Goal: Task Accomplishment & Management: Complete application form

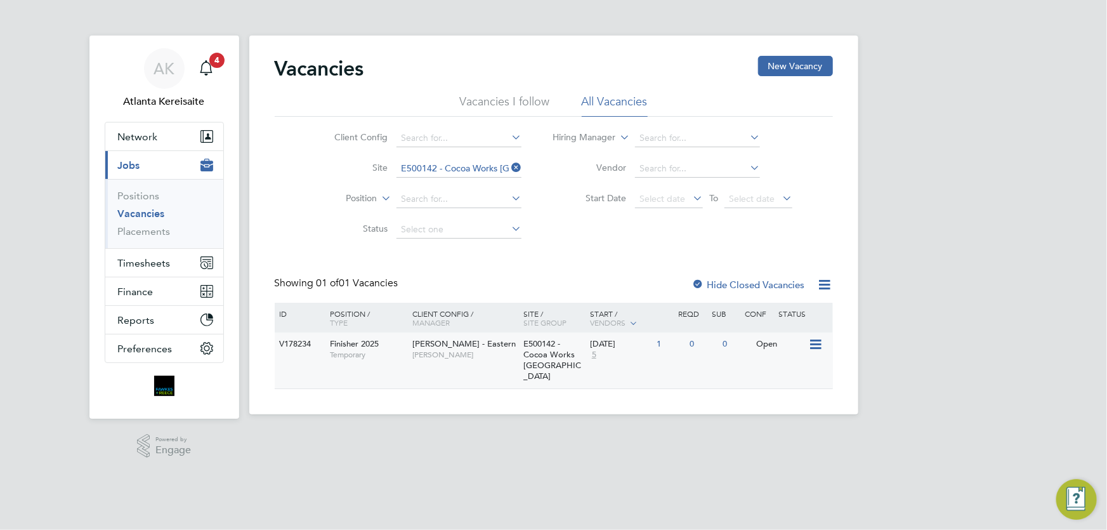
click at [601, 365] on div "11 Aug 2025 5" at bounding box center [620, 349] width 67 height 34
click at [157, 255] on button "Timesheets" at bounding box center [164, 263] width 118 height 28
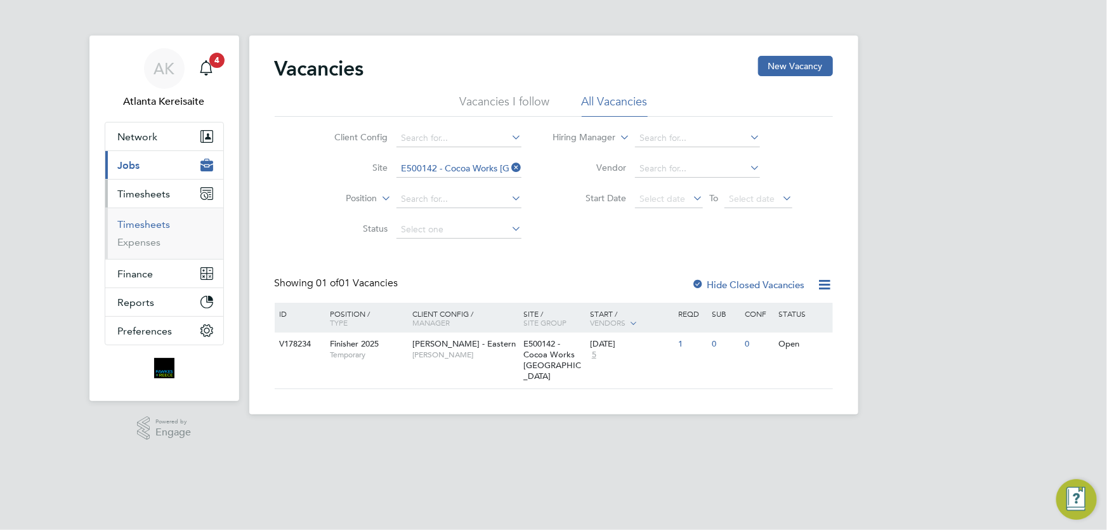
click at [146, 222] on link "Timesheets" at bounding box center [144, 224] width 53 height 12
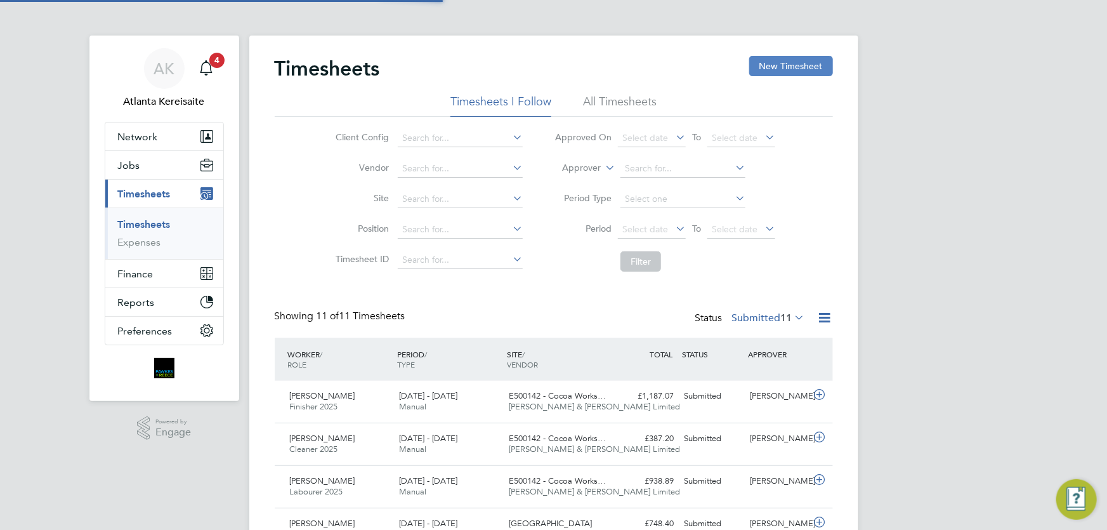
click at [805, 61] on button "New Timesheet" at bounding box center [791, 66] width 84 height 20
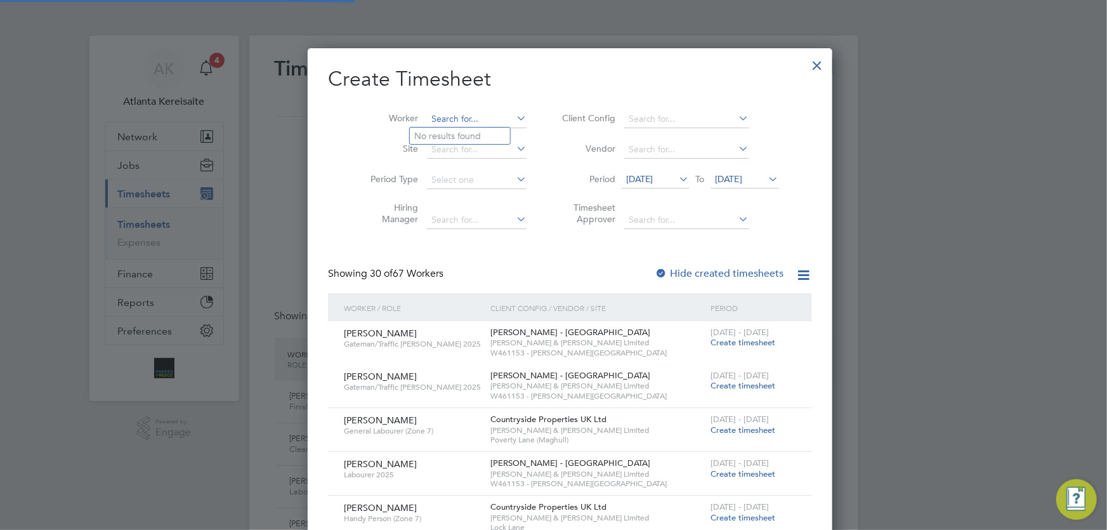
click at [444, 115] on input at bounding box center [477, 119] width 100 height 18
type input "[PERSON_NAME]"
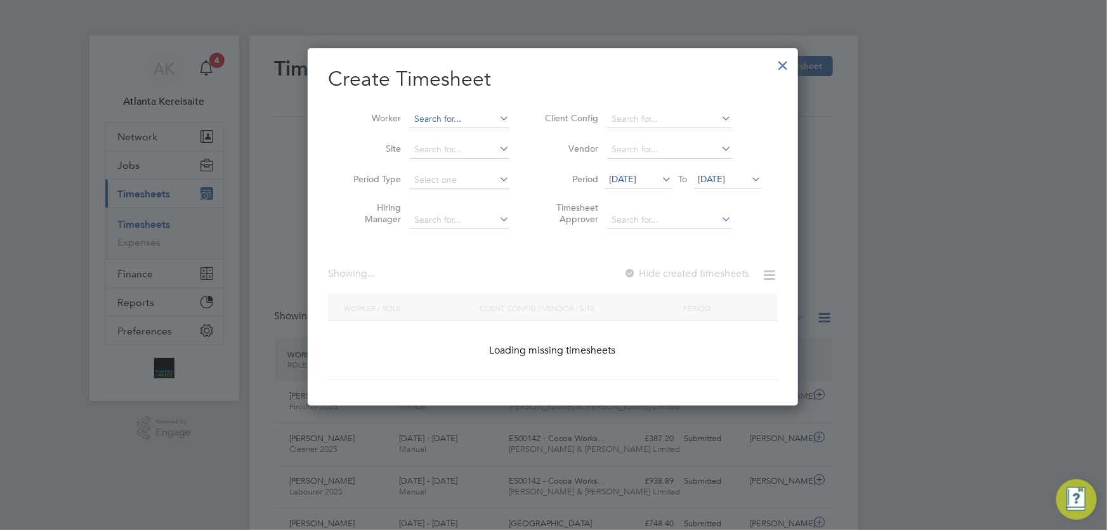
click at [444, 123] on input at bounding box center [460, 119] width 100 height 18
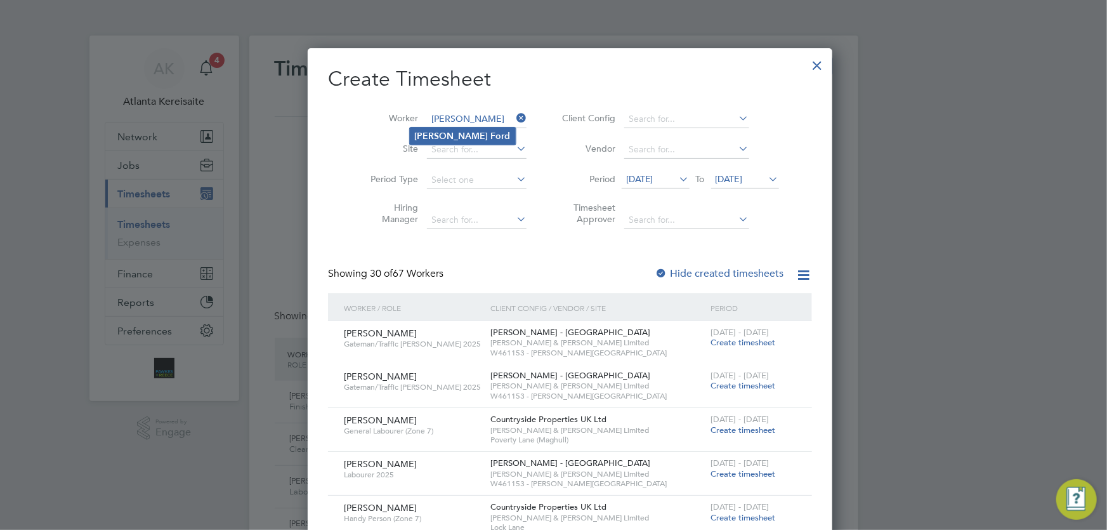
click at [463, 138] on li "Brett Ford" at bounding box center [463, 135] width 106 height 17
type input "[PERSON_NAME]"
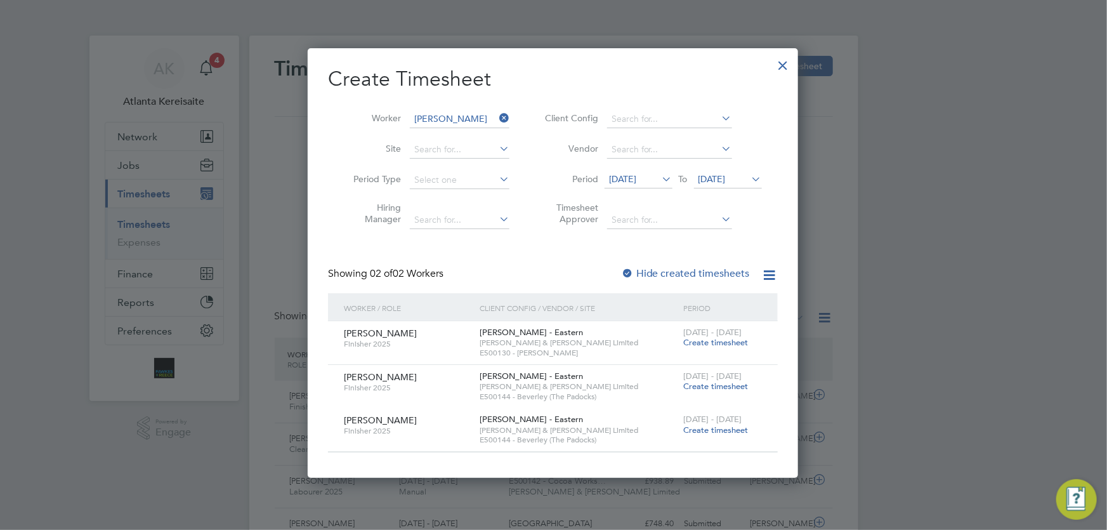
click at [700, 343] on span "Create timesheet" at bounding box center [715, 342] width 65 height 11
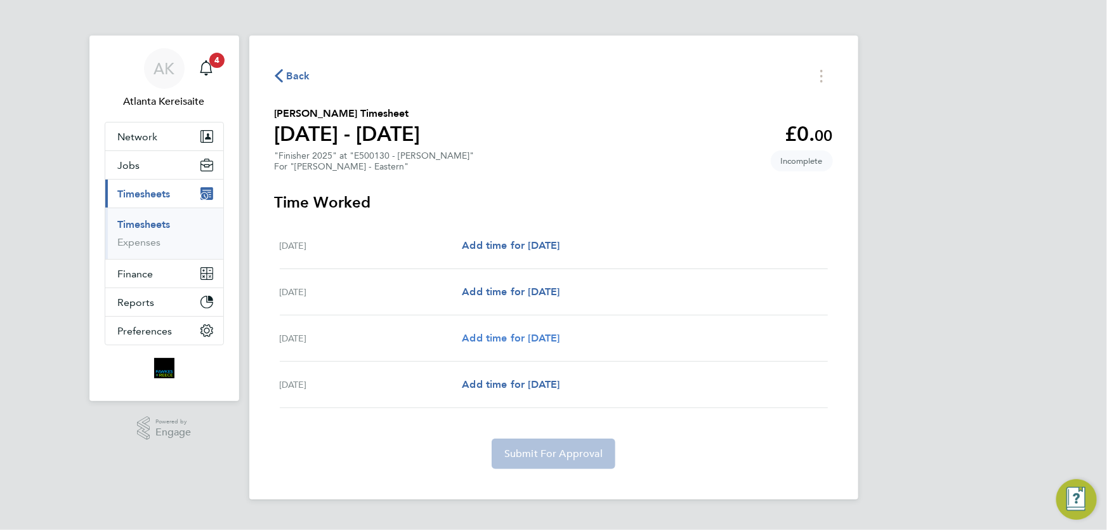
click at [547, 341] on span "Add time for Mon 04 Aug" at bounding box center [511, 338] width 98 height 12
select select "60"
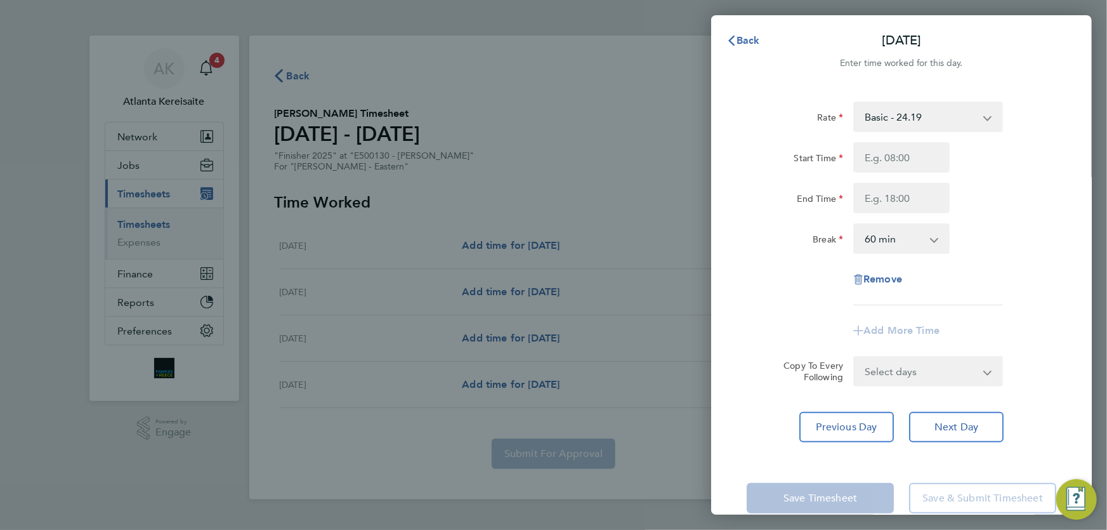
click at [846, 157] on div "Start Time" at bounding box center [794, 157] width 107 height 30
click at [910, 159] on input "Start Time" at bounding box center [901, 157] width 96 height 30
type input "07:30"
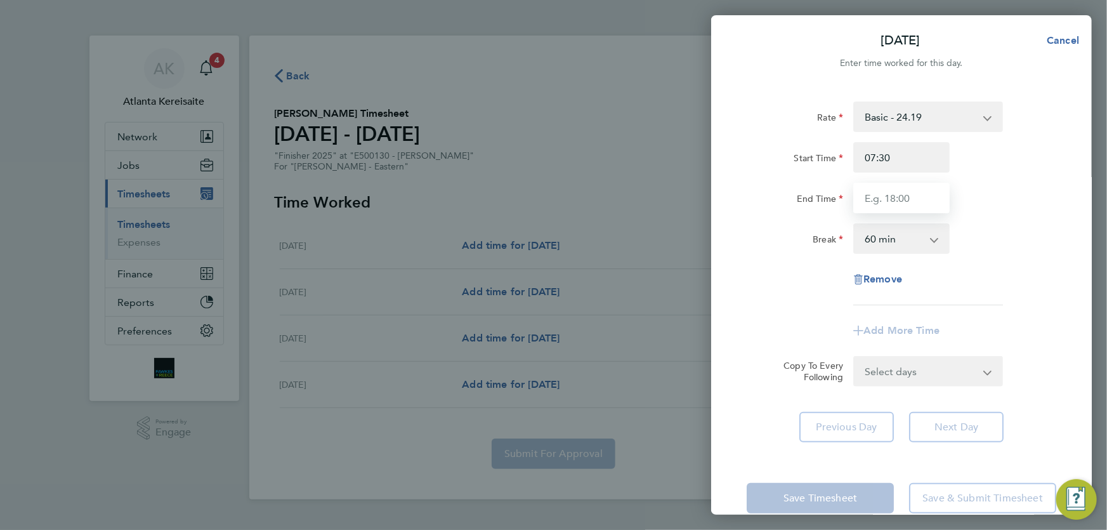
drag, startPoint x: 904, startPoint y: 195, endPoint x: 911, endPoint y: 200, distance: 8.5
click at [906, 195] on input "End Time" at bounding box center [901, 198] width 96 height 30
type input "16:30"
click at [899, 236] on select "0 min 15 min 30 min 45 min 60 min 75 min 90 min" at bounding box center [893, 239] width 79 height 28
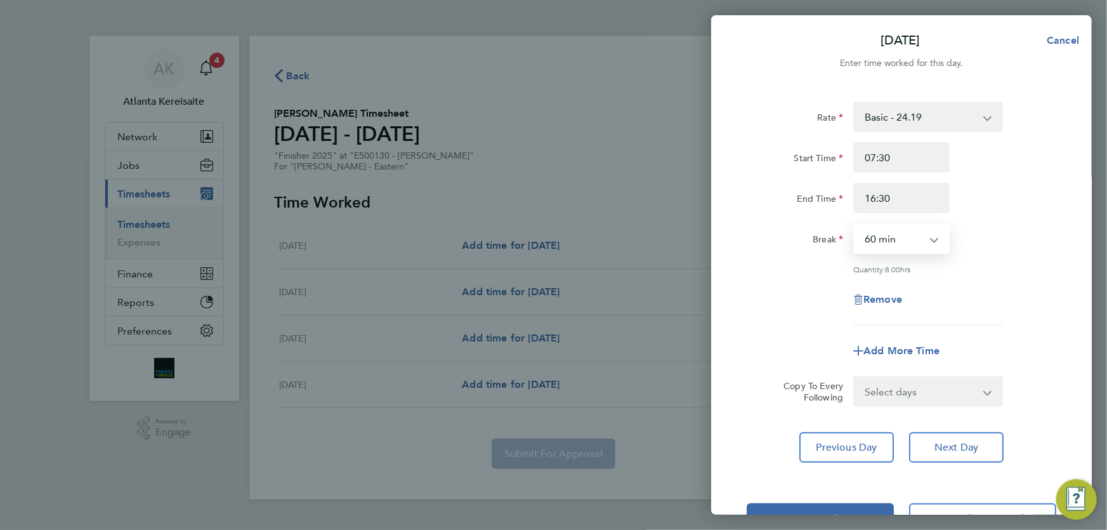
select select "30"
click at [854, 225] on select "0 min 15 min 30 min 45 min 60 min 75 min 90 min" at bounding box center [893, 239] width 79 height 28
click at [950, 413] on div "Rate Basic - 24.19 Overtime - 34.99 Start Time 07:30 End Time 16:30 Break 0 min…" at bounding box center [901, 281] width 381 height 391
click at [955, 402] on select "Select days Tuesday" at bounding box center [920, 391] width 133 height 28
select select "TUE"
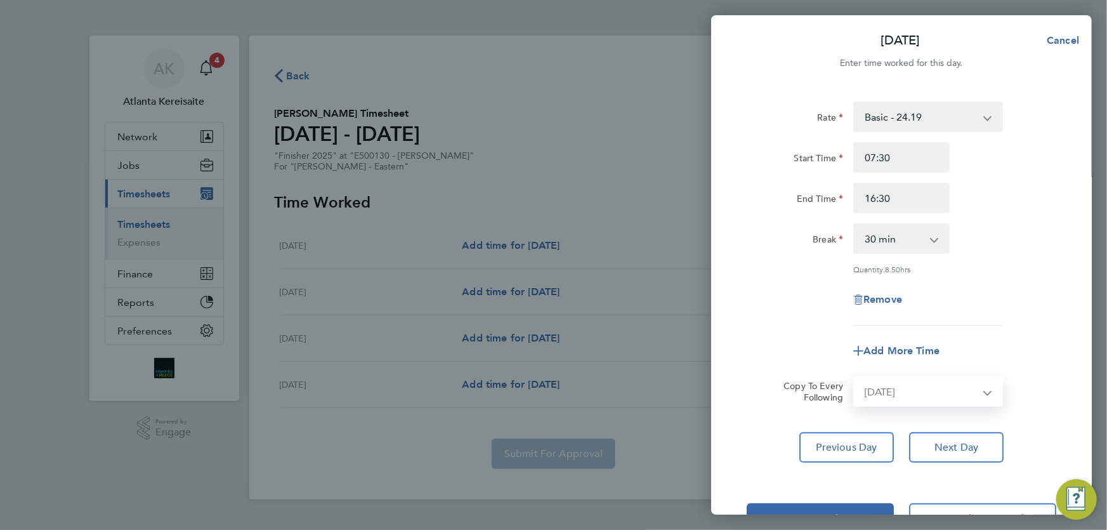
click at [854, 377] on select "Select days Tuesday" at bounding box center [920, 391] width 133 height 28
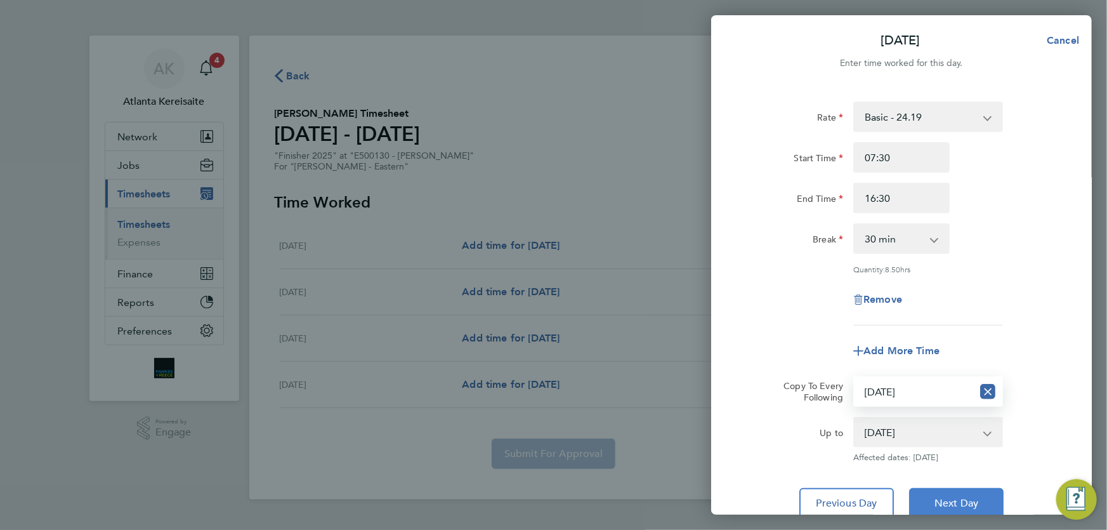
click at [971, 499] on span "Next Day" at bounding box center [956, 503] width 44 height 13
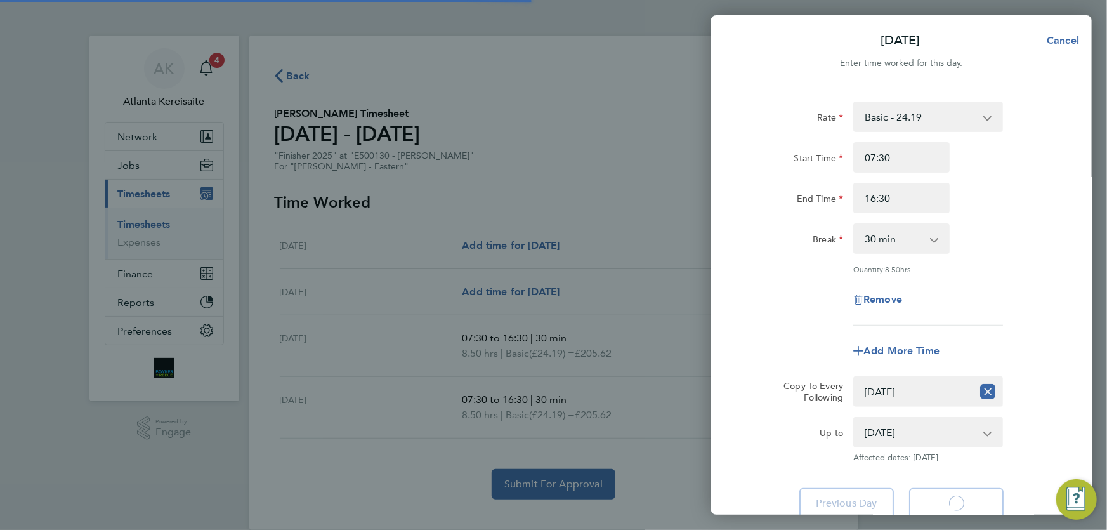
select select "30"
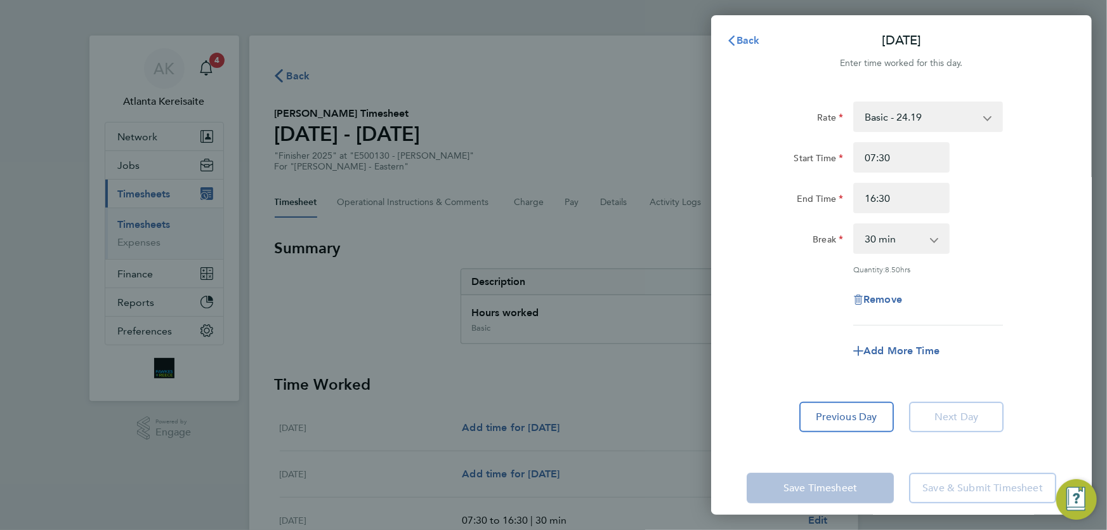
click at [745, 37] on span "Back" at bounding box center [747, 40] width 23 height 12
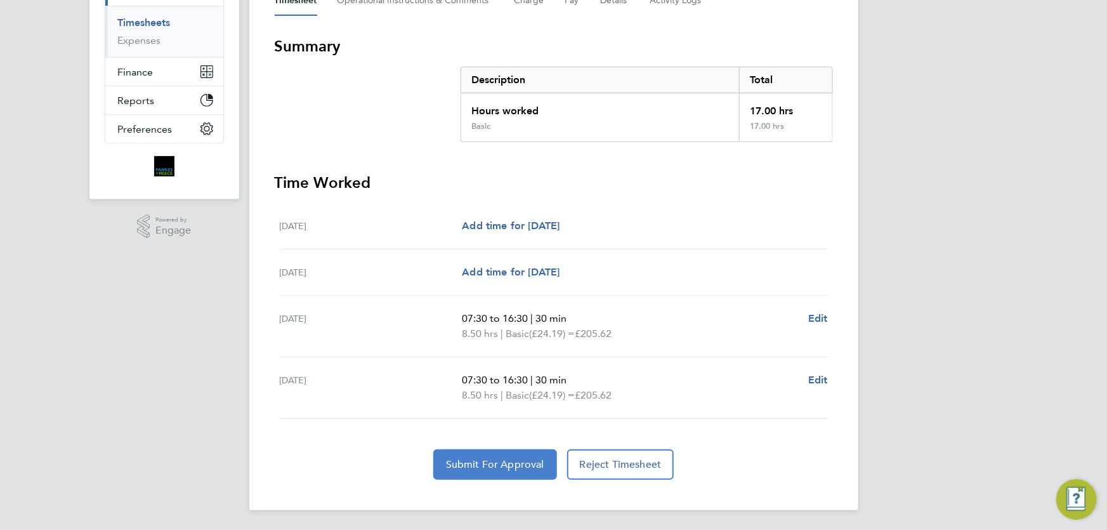
click at [500, 460] on span "Submit For Approval" at bounding box center [495, 464] width 98 height 13
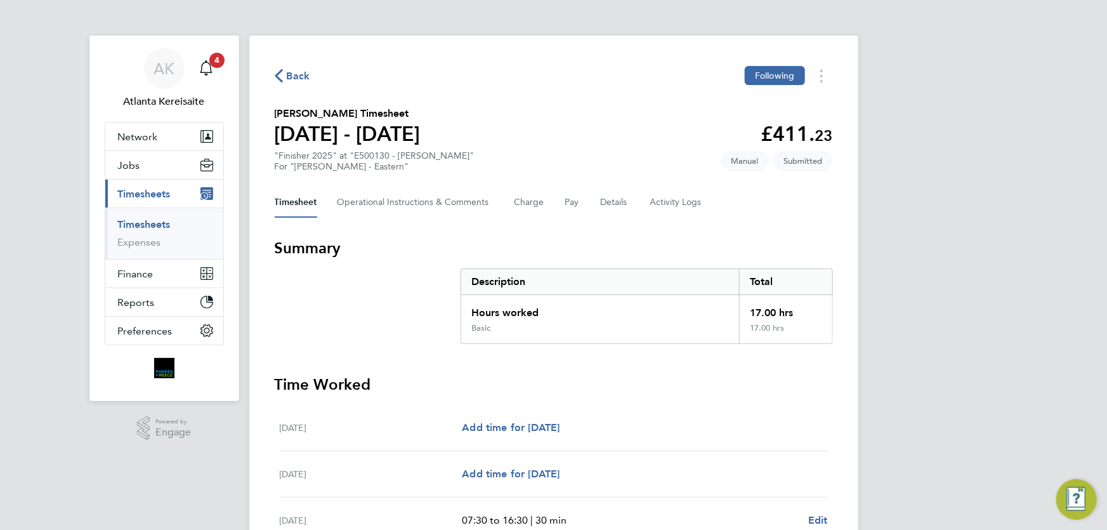
click at [285, 63] on div "Back Following Brett Ford's Timesheet 02 - 08 Aug 2025 £411. 23 "Finisher 2025"…" at bounding box center [553, 374] width 609 height 676
click at [290, 70] on span "Back" at bounding box center [298, 75] width 23 height 15
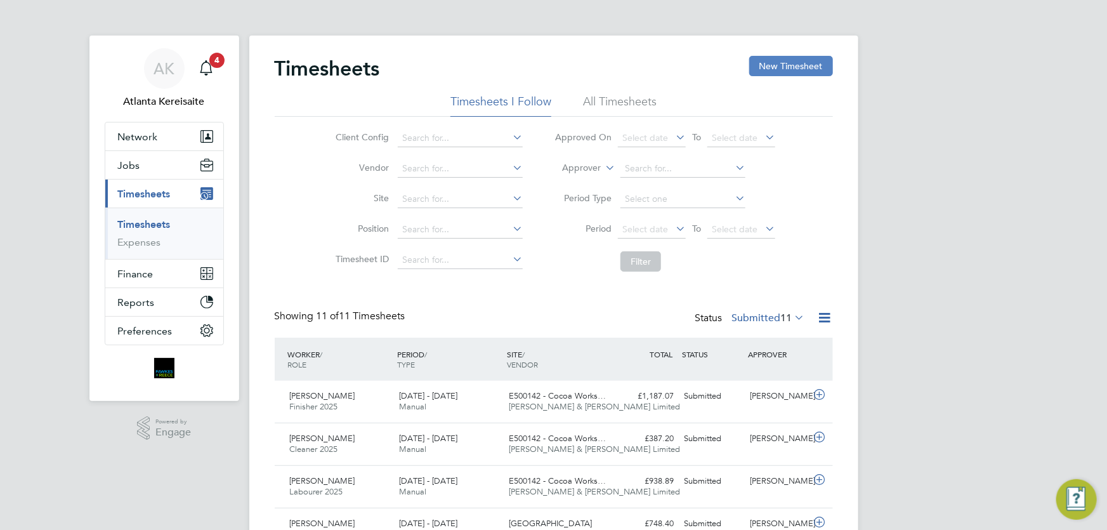
click at [805, 68] on button "New Timesheet" at bounding box center [791, 66] width 84 height 20
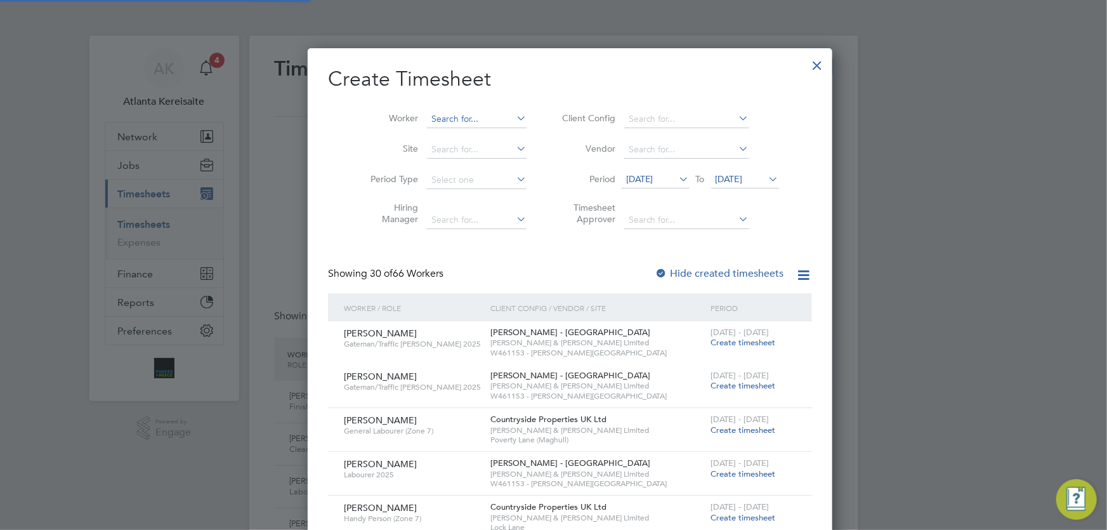
click at [444, 112] on input at bounding box center [477, 119] width 100 height 18
click at [491, 132] on b "Ford" at bounding box center [501, 136] width 20 height 11
type input "[PERSON_NAME]"
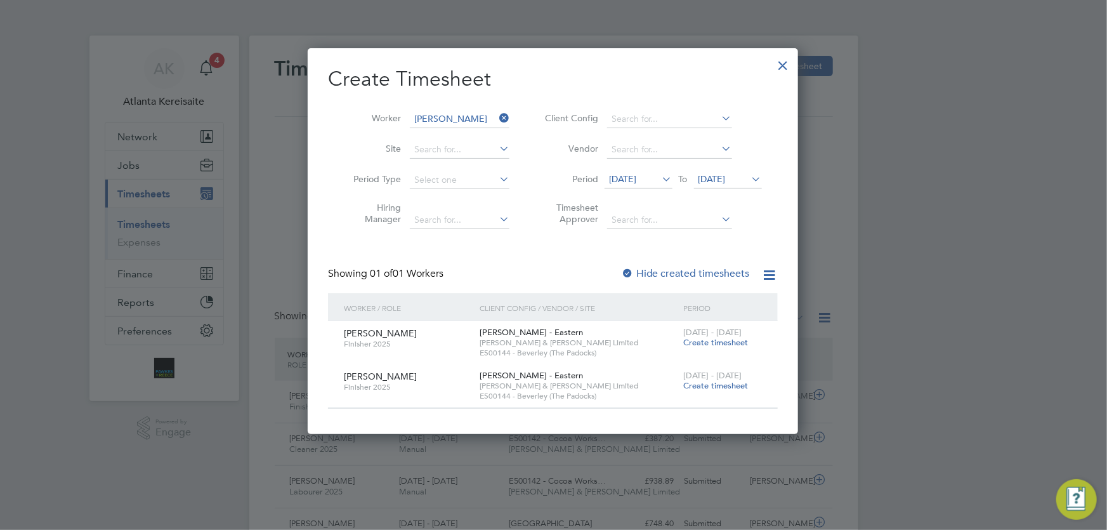
click at [719, 384] on span "Create timesheet" at bounding box center [715, 385] width 65 height 11
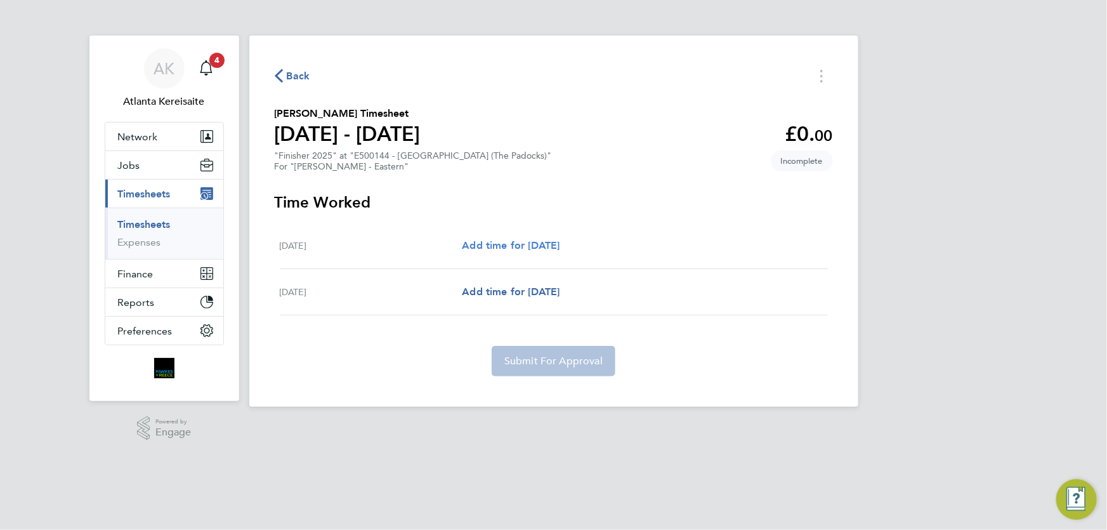
click at [517, 252] on link "Add time for Sat 02 Aug" at bounding box center [511, 245] width 98 height 15
select select "60"
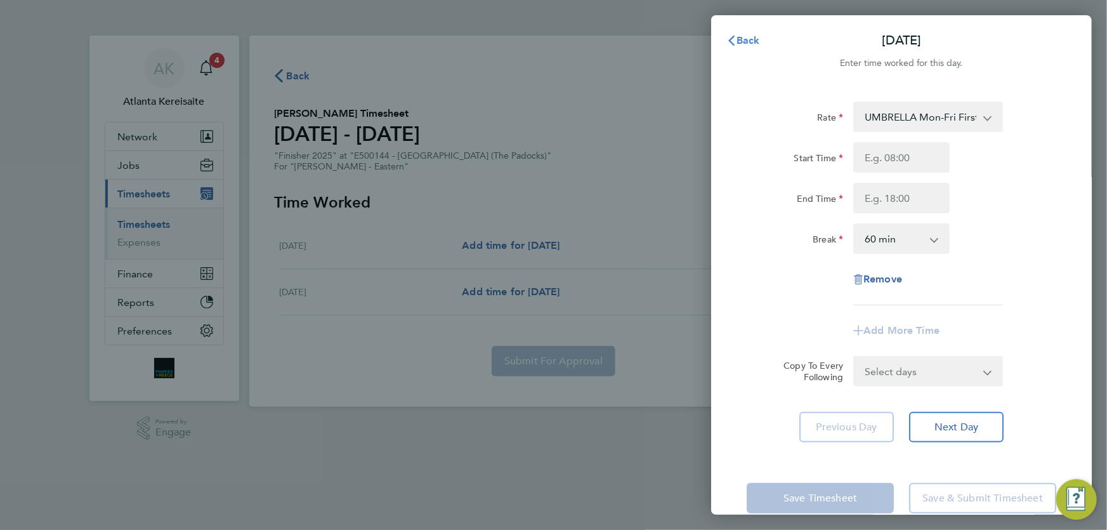
click at [743, 47] on button "Back" at bounding box center [742, 40] width 59 height 25
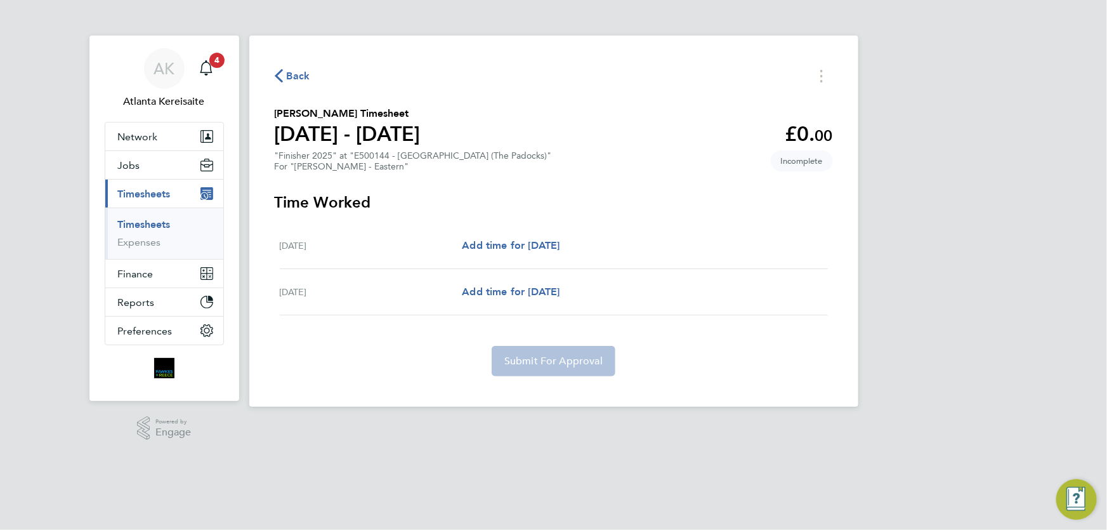
click at [300, 80] on span "Back" at bounding box center [298, 75] width 23 height 15
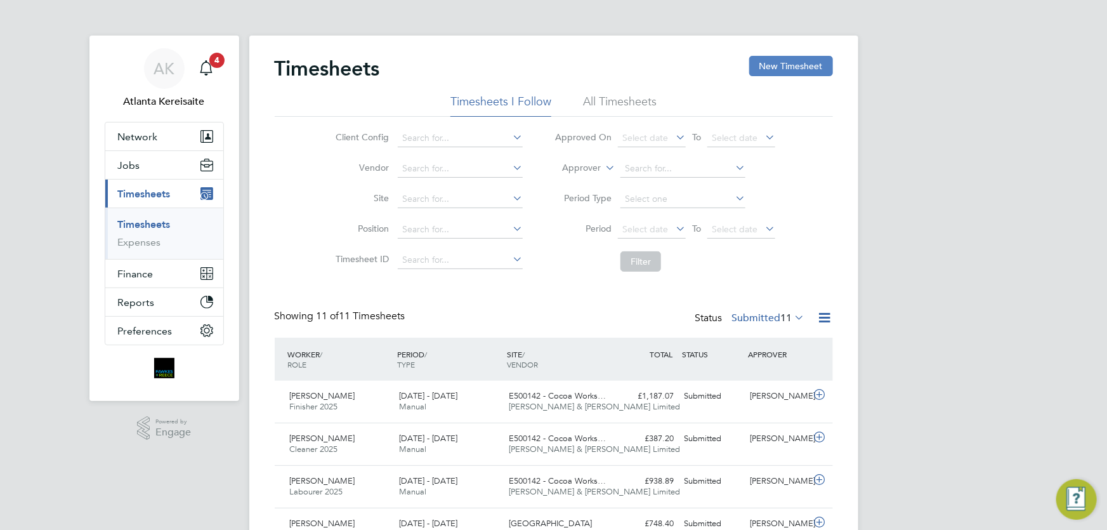
click at [814, 63] on button "New Timesheet" at bounding box center [791, 66] width 84 height 20
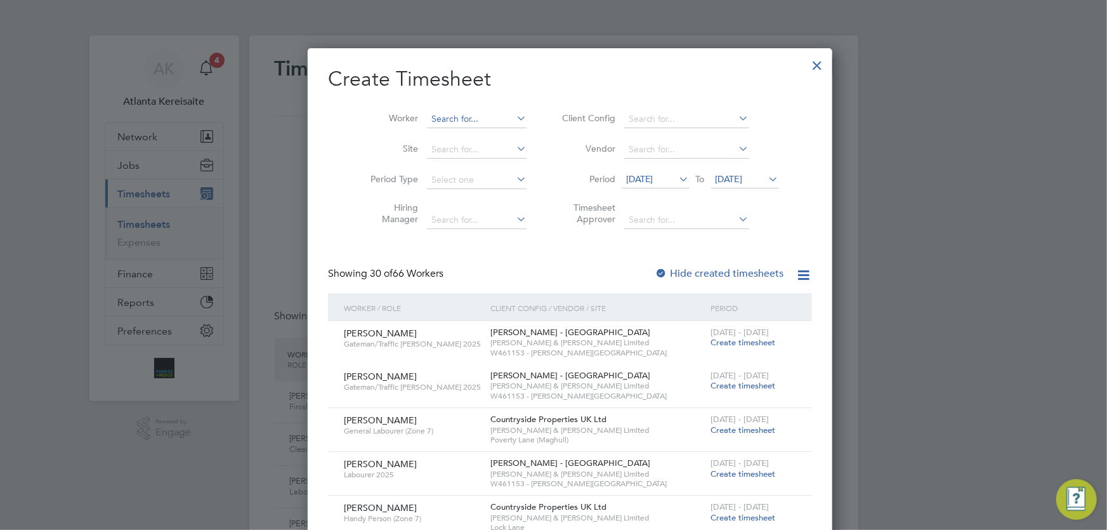
click at [427, 115] on input at bounding box center [477, 119] width 100 height 18
click at [433, 139] on b "Brett" at bounding box center [452, 136] width 74 height 11
type input "[PERSON_NAME]"
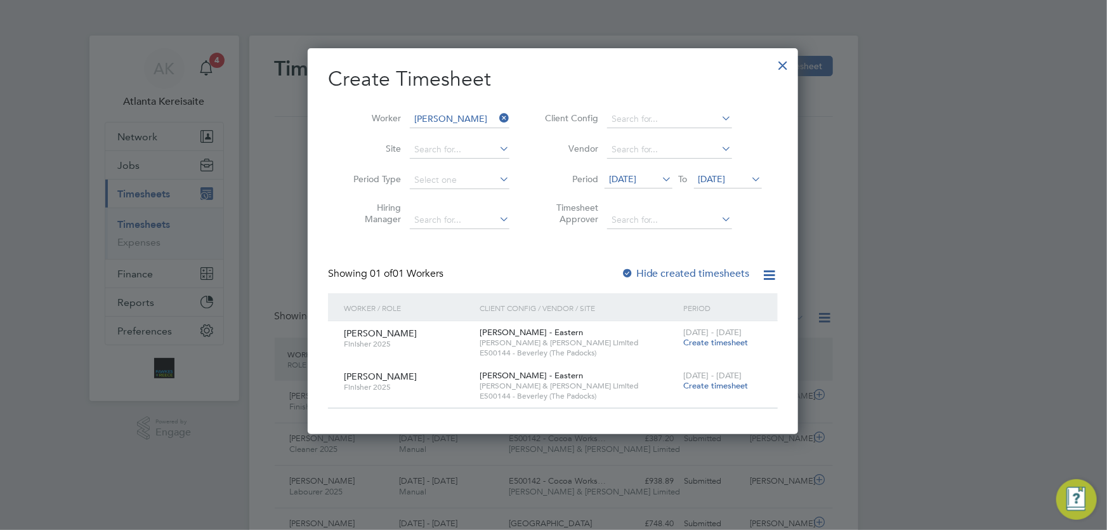
click at [649, 272] on label "Hide created timesheets" at bounding box center [685, 273] width 129 height 13
click at [648, 272] on label "Hide created timesheets" at bounding box center [685, 273] width 129 height 13
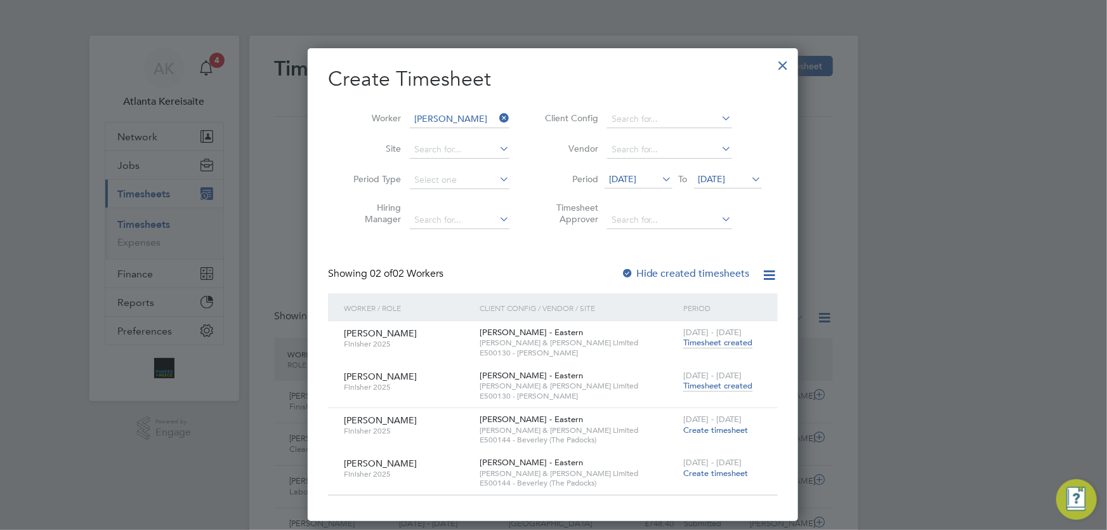
click at [497, 120] on icon at bounding box center [497, 118] width 0 height 18
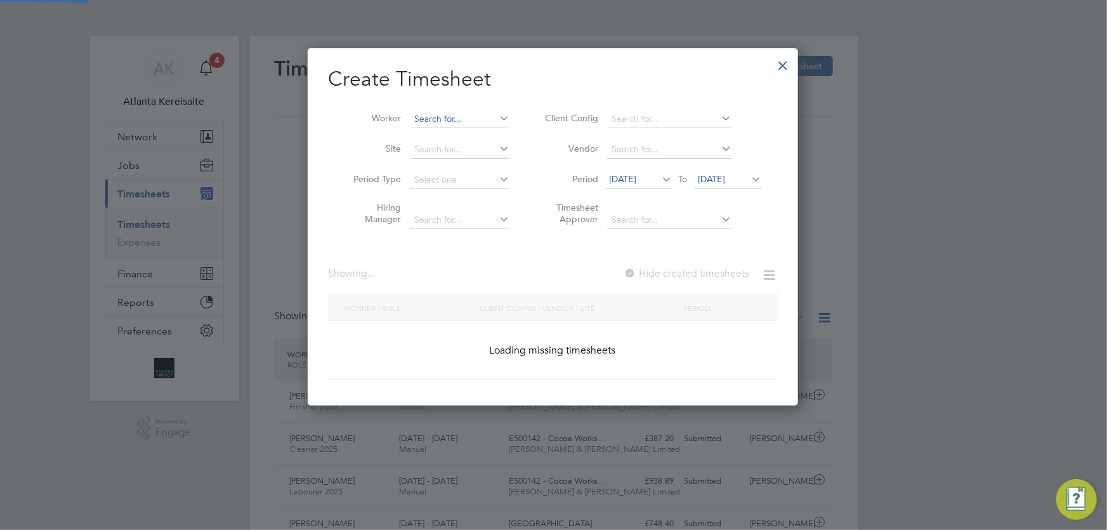
scroll to position [357, 491]
click at [427, 120] on input at bounding box center [460, 119] width 100 height 18
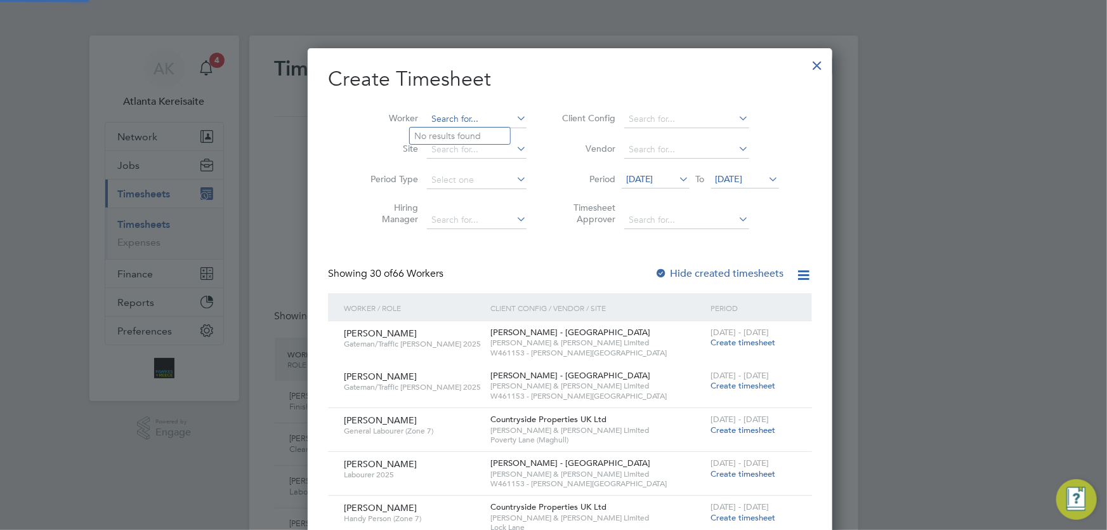
scroll to position [1865, 491]
click at [461, 135] on li "Brett F ord" at bounding box center [462, 135] width 105 height 17
type input "[PERSON_NAME]"
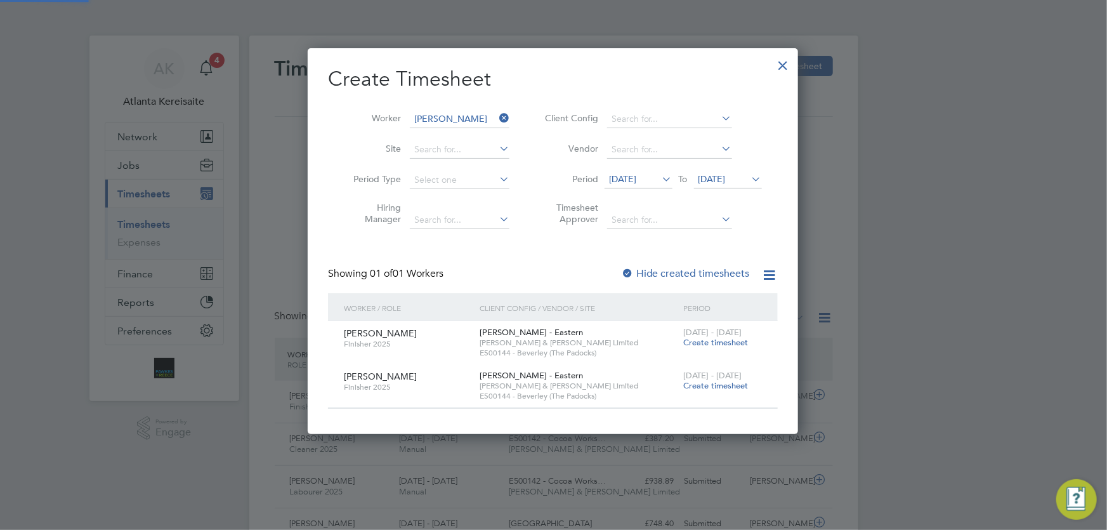
scroll to position [386, 491]
click at [774, 62] on div at bounding box center [783, 62] width 23 height 23
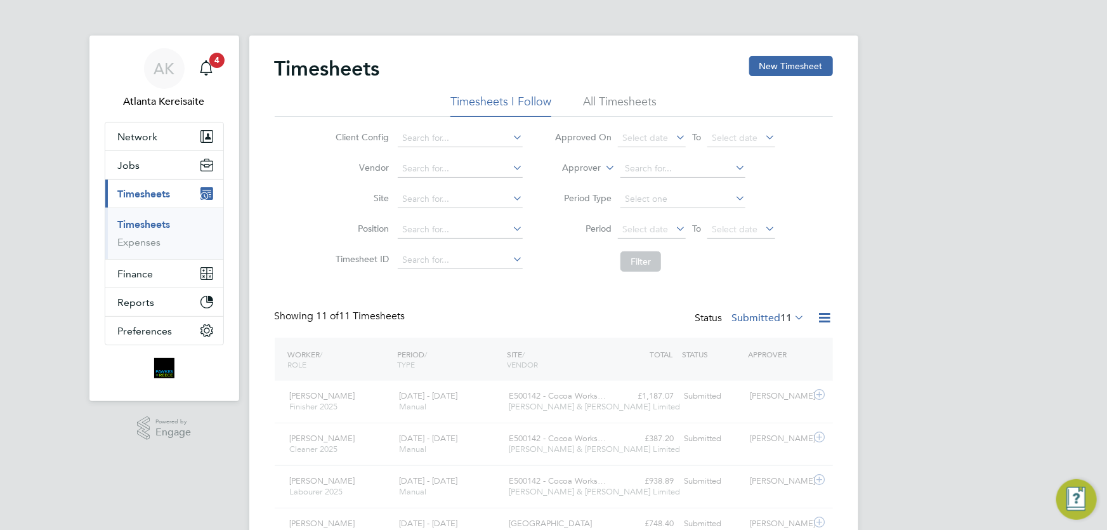
scroll to position [32, 110]
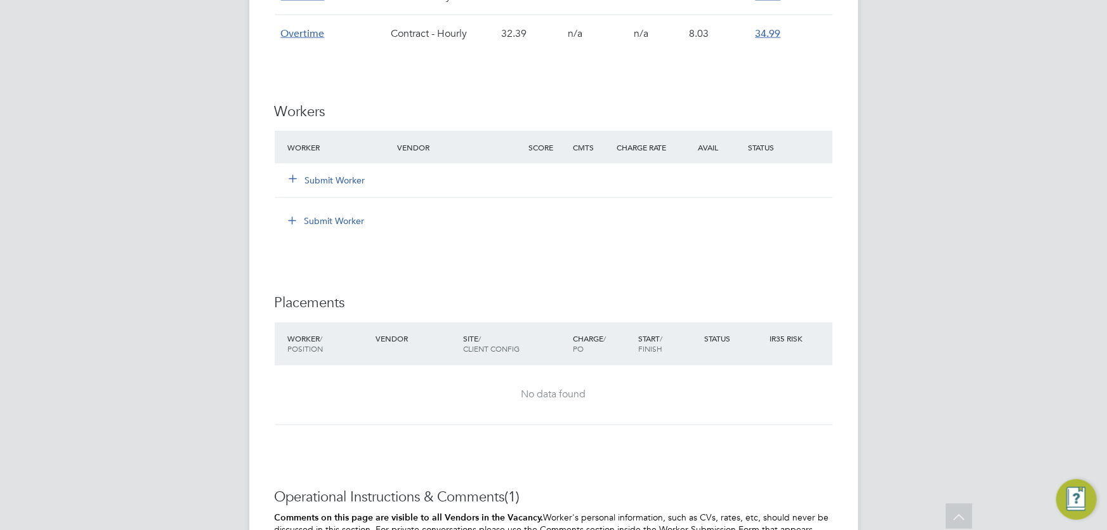
click at [322, 223] on button "Submit Worker" at bounding box center [327, 221] width 95 height 20
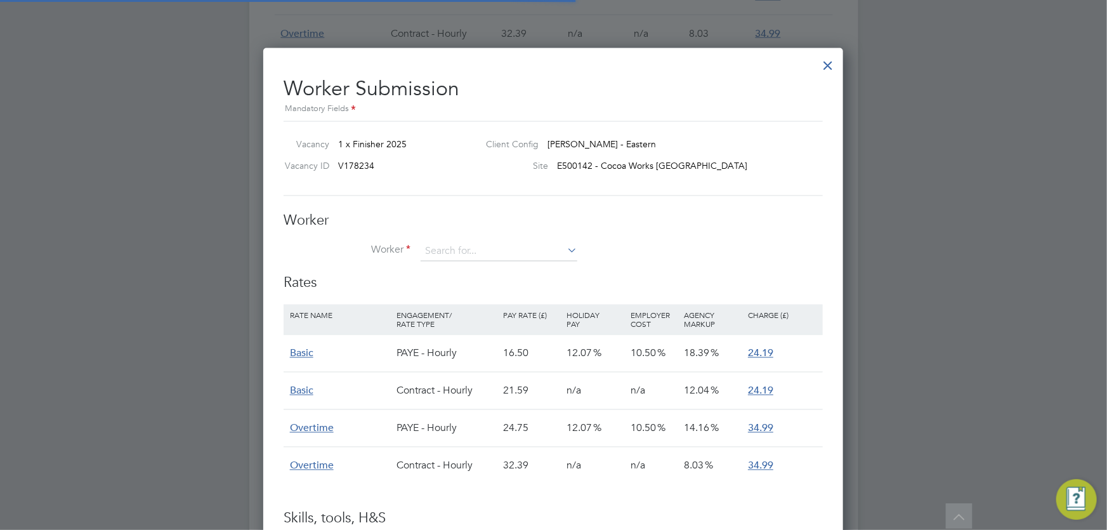
scroll to position [37, 107]
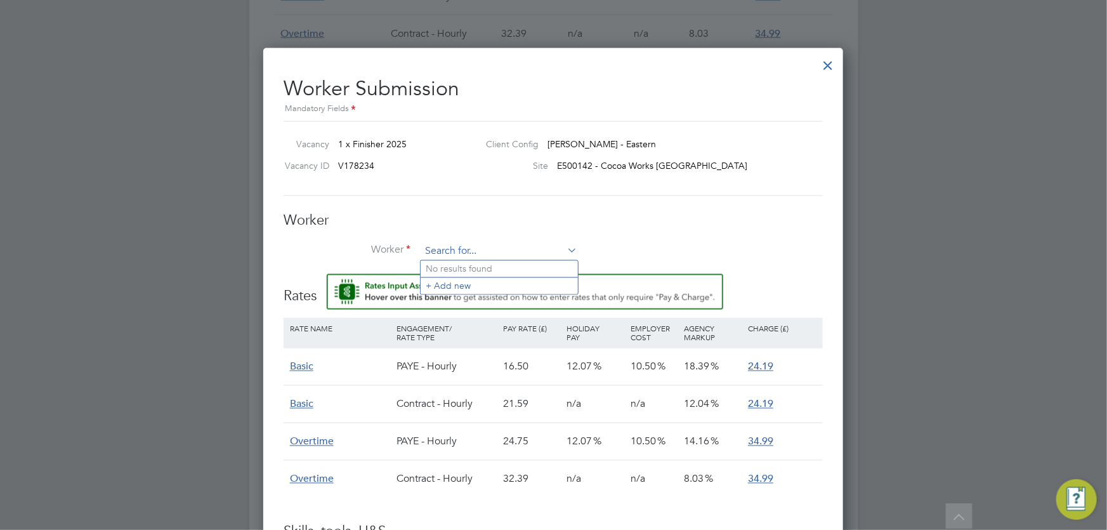
click at [453, 251] on input at bounding box center [498, 251] width 157 height 19
click at [502, 264] on b "Ford" at bounding box center [512, 269] width 20 height 11
type input "Brett Ford (CAN-501937)"
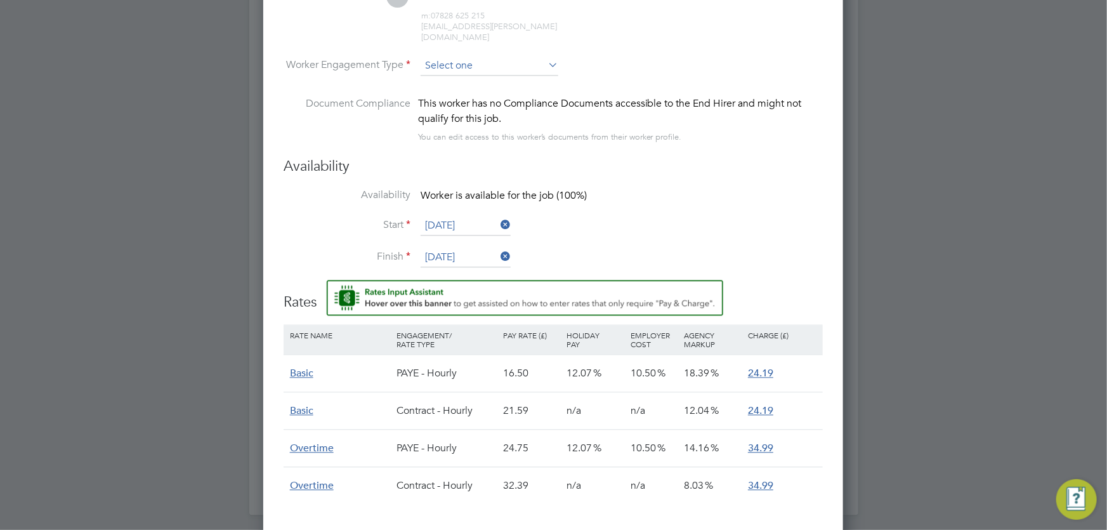
click at [462, 56] on input at bounding box center [489, 65] width 138 height 19
click at [467, 69] on li "Contract" at bounding box center [489, 71] width 138 height 16
type input "Contract"
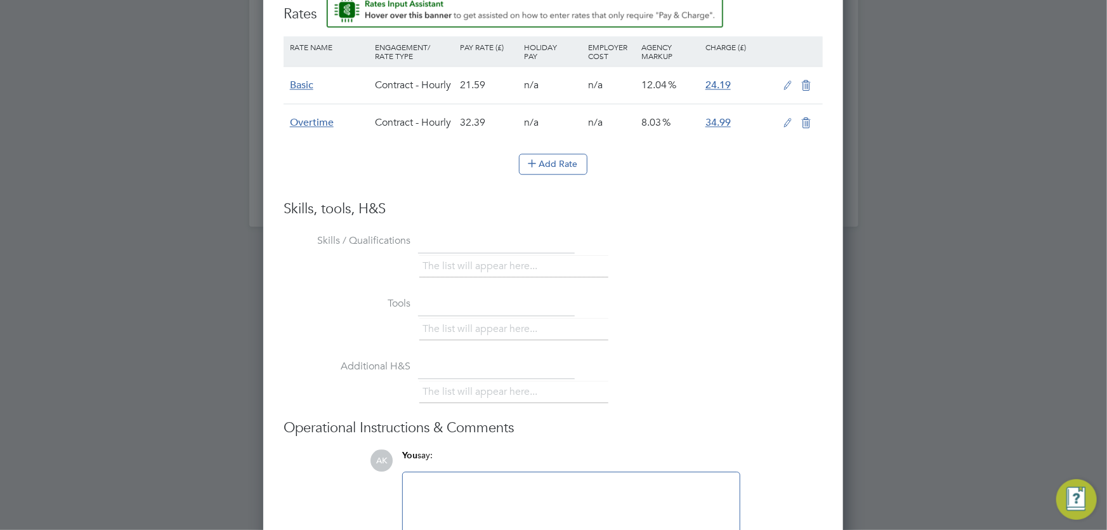
click at [782, 81] on icon at bounding box center [788, 86] width 16 height 10
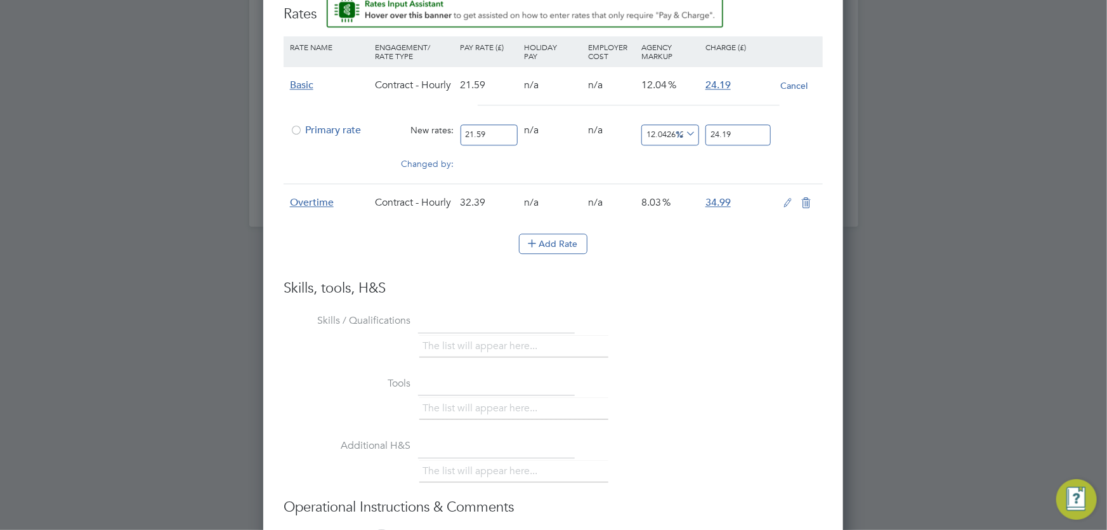
click at [304, 124] on span "Primary rate" at bounding box center [325, 130] width 71 height 13
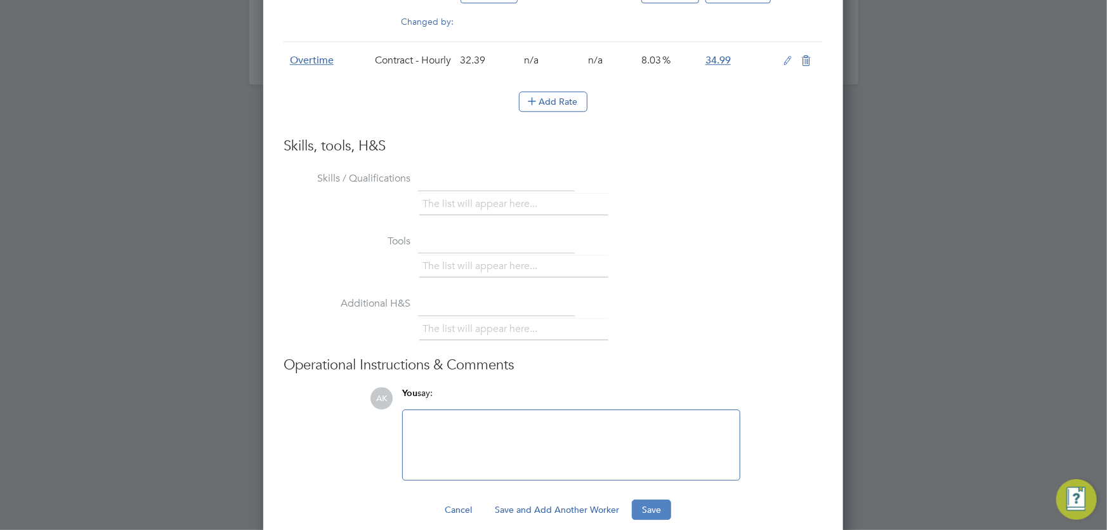
click at [650, 499] on button "Save" at bounding box center [651, 509] width 39 height 20
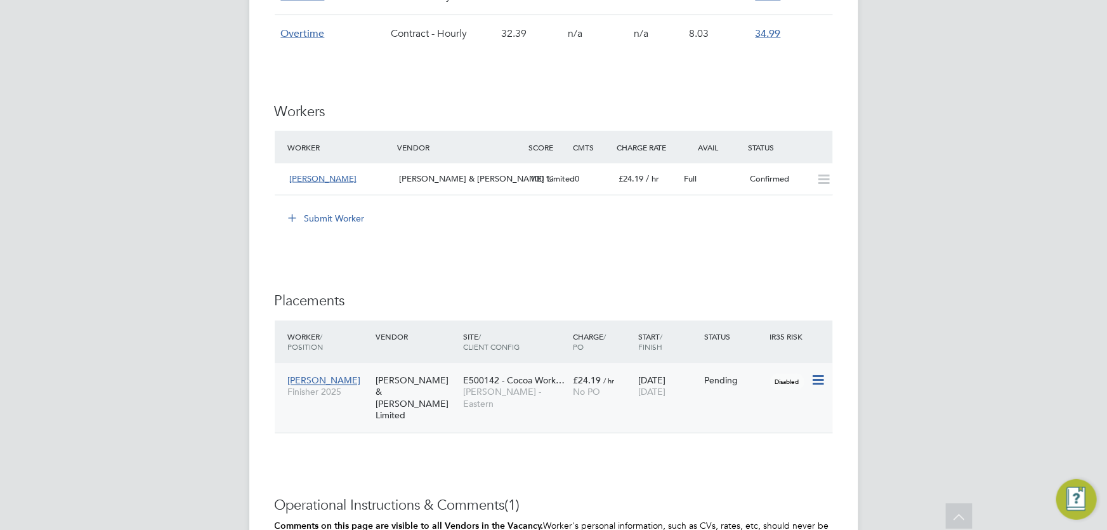
click at [812, 382] on icon at bounding box center [816, 380] width 13 height 15
click at [754, 456] on li "Start" at bounding box center [779, 459] width 90 height 18
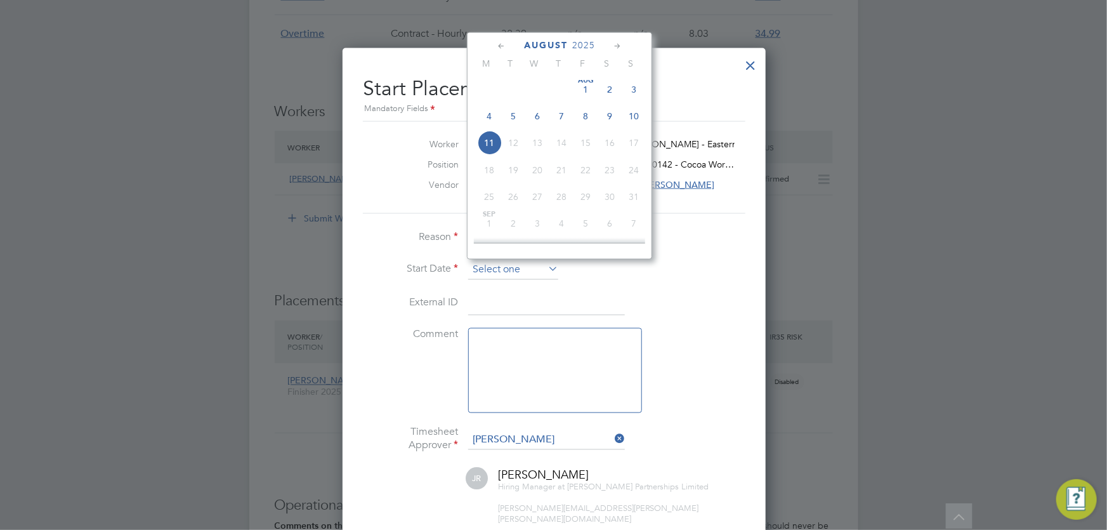
click at [497, 261] on input at bounding box center [513, 270] width 90 height 19
click at [485, 117] on span "4" at bounding box center [489, 116] width 24 height 24
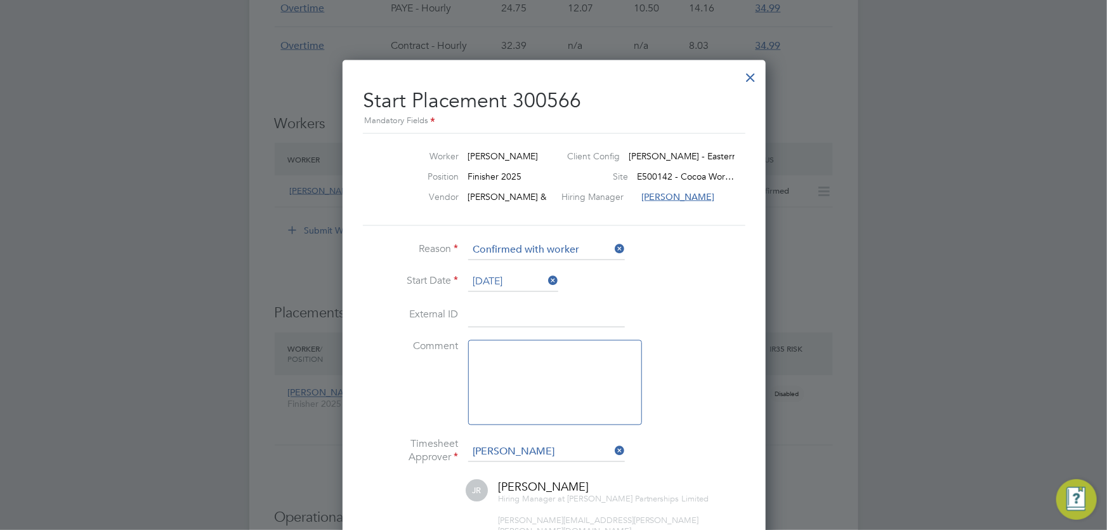
click at [498, 277] on input "[DATE]" at bounding box center [513, 282] width 90 height 19
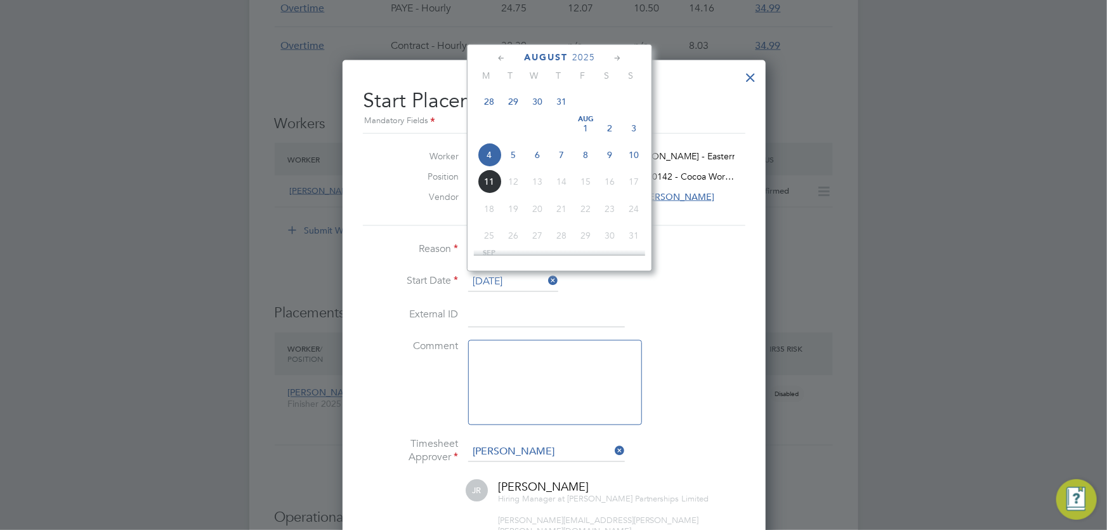
click at [537, 158] on span "6" at bounding box center [537, 155] width 24 height 24
type input "[DATE]"
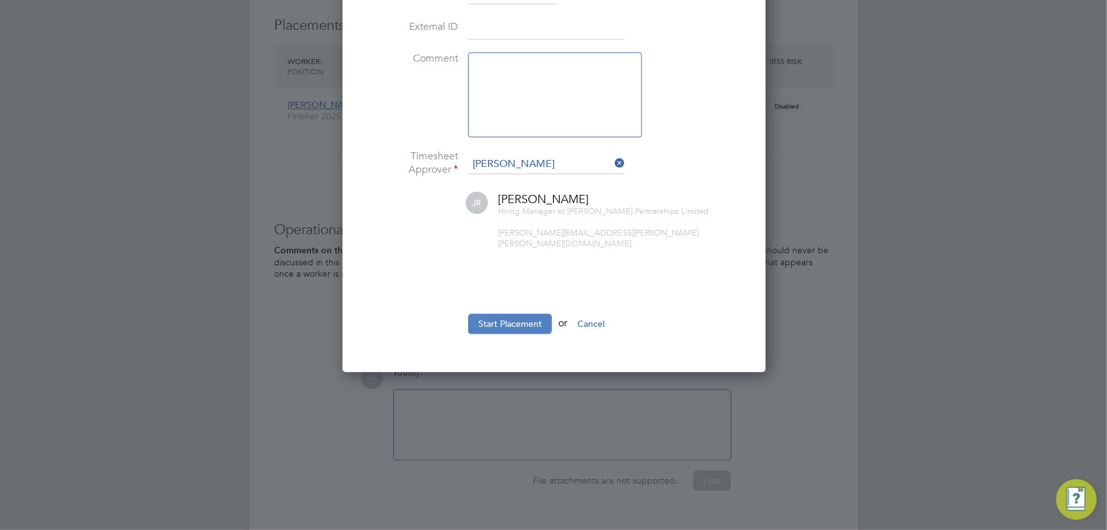
click at [510, 313] on button "Start Placement" at bounding box center [510, 323] width 84 height 20
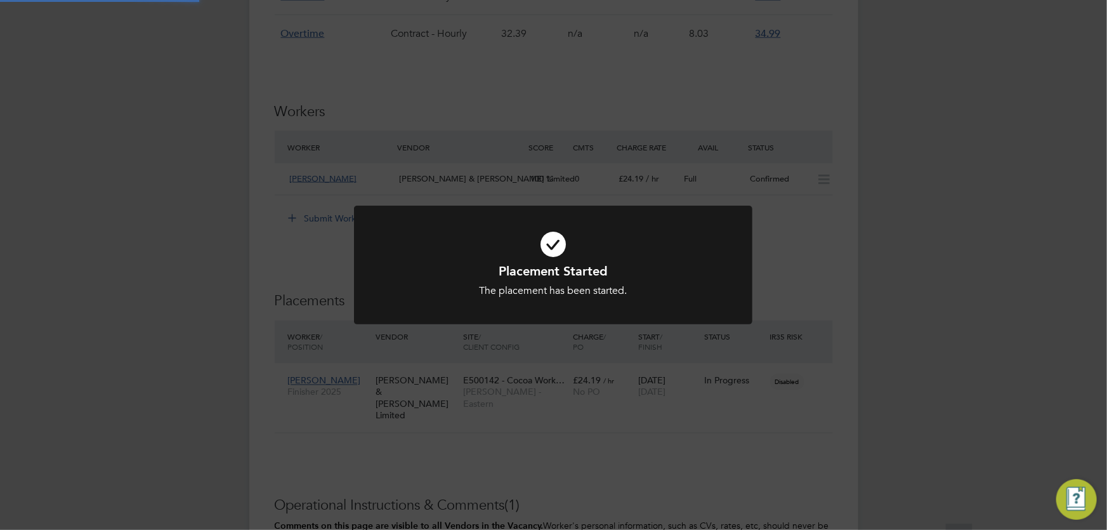
click at [853, 297] on div "Placement Started The placement has been started. Cancel Okay" at bounding box center [553, 265] width 1107 height 530
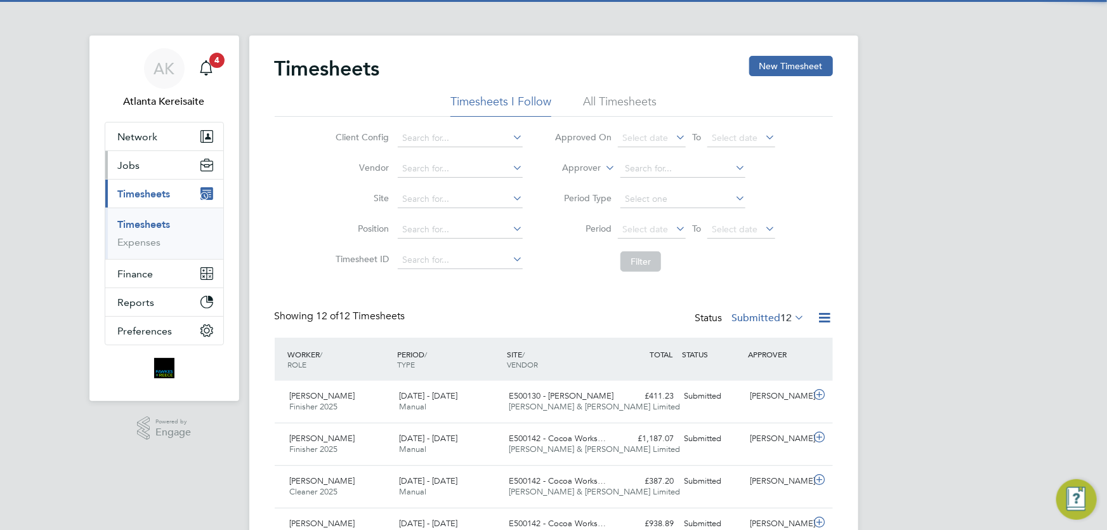
click at [158, 167] on button "Jobs" at bounding box center [164, 165] width 118 height 28
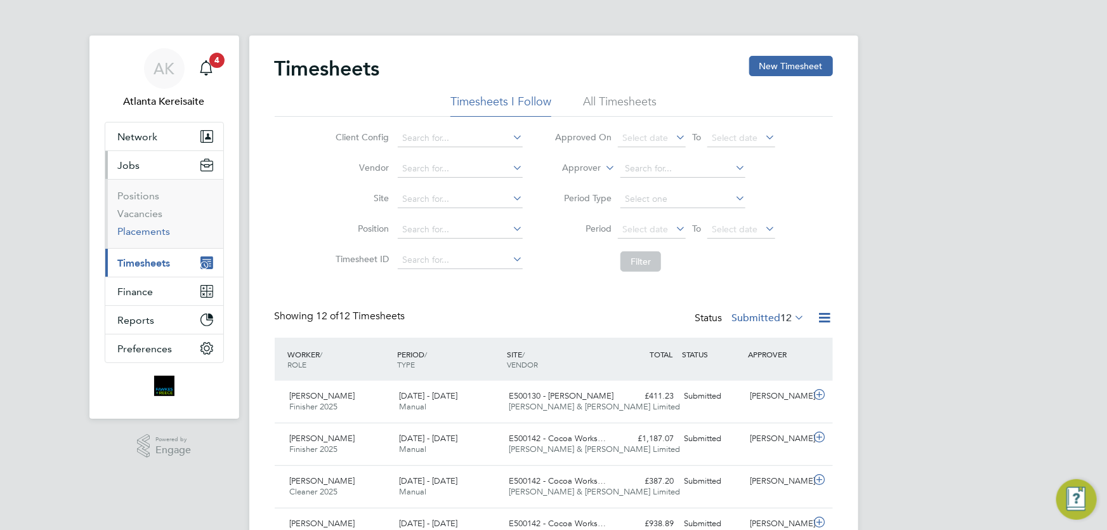
click at [143, 237] on li "Placements" at bounding box center [165, 231] width 95 height 13
click at [143, 235] on link "Placements" at bounding box center [144, 231] width 53 height 12
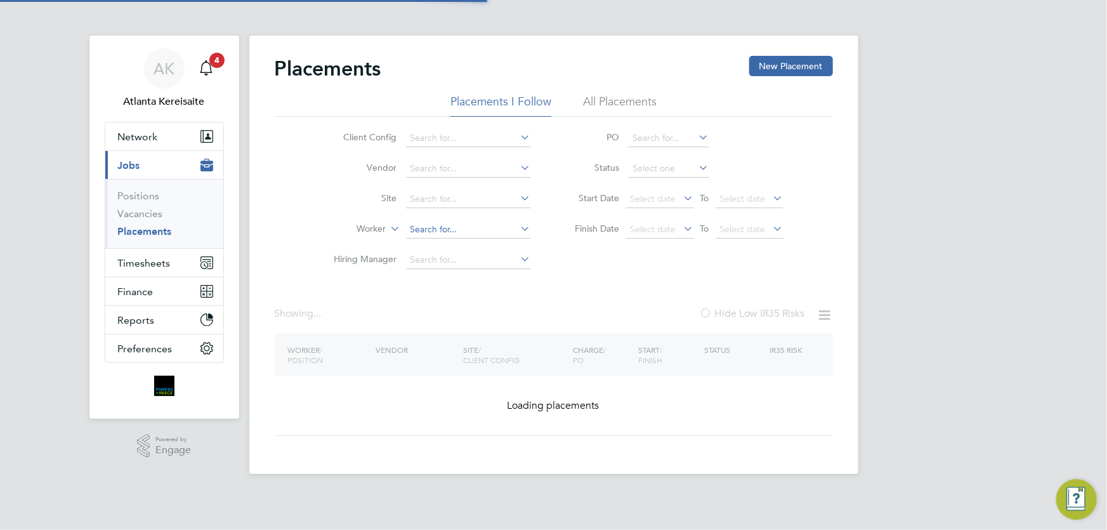
click at [421, 228] on input at bounding box center [468, 230] width 125 height 18
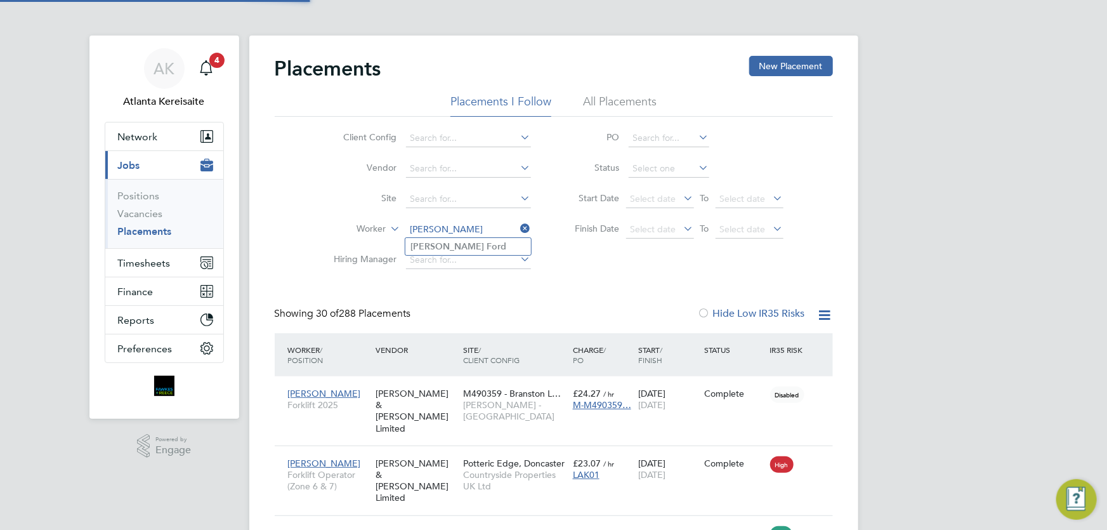
click at [459, 246] on li "[PERSON_NAME]" at bounding box center [468, 246] width 126 height 17
type input "[PERSON_NAME]"
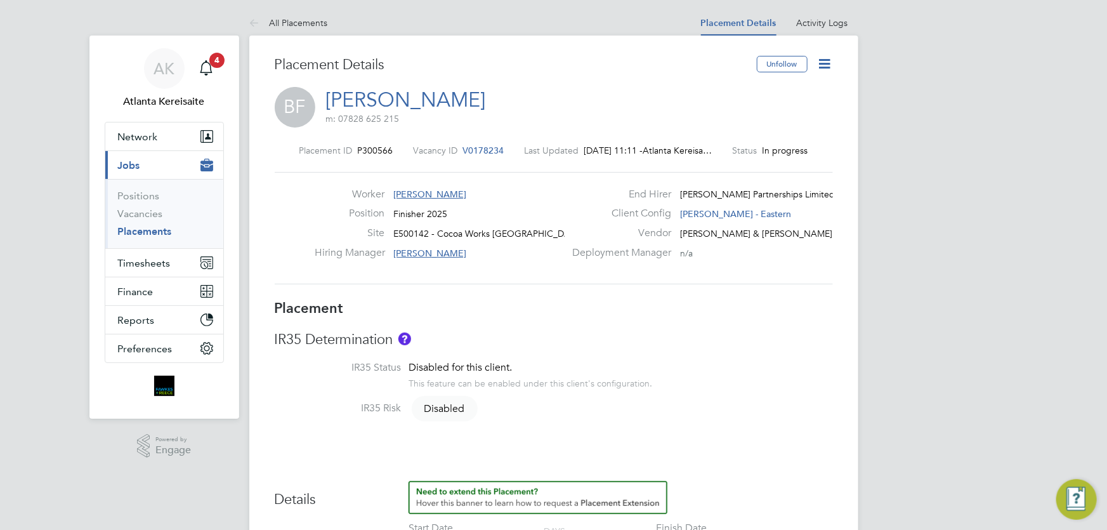
click at [824, 62] on icon at bounding box center [825, 64] width 16 height 16
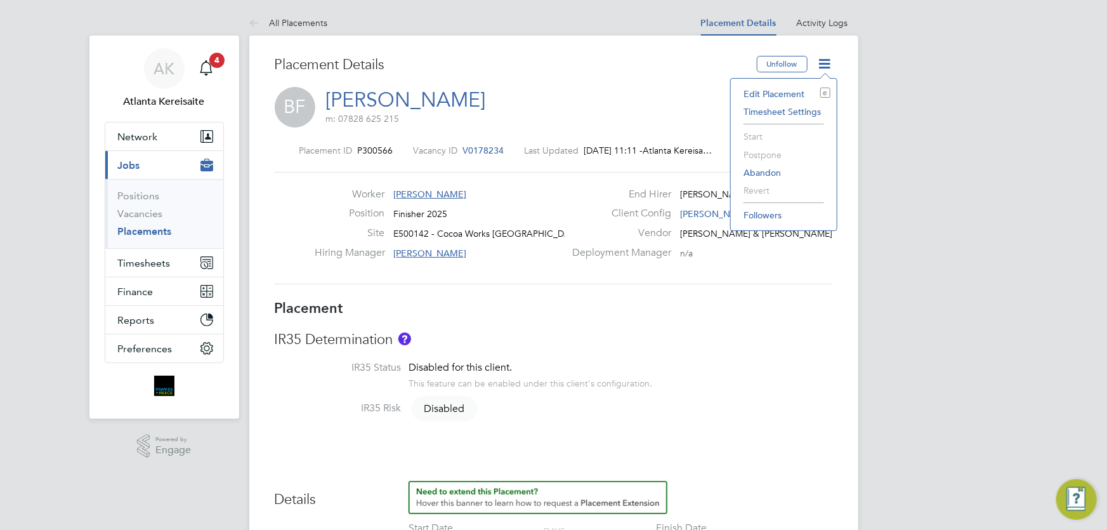
click at [756, 379] on li "IR35 Status Disabled for this client. This feature can be enabled under this cl…" at bounding box center [554, 381] width 558 height 41
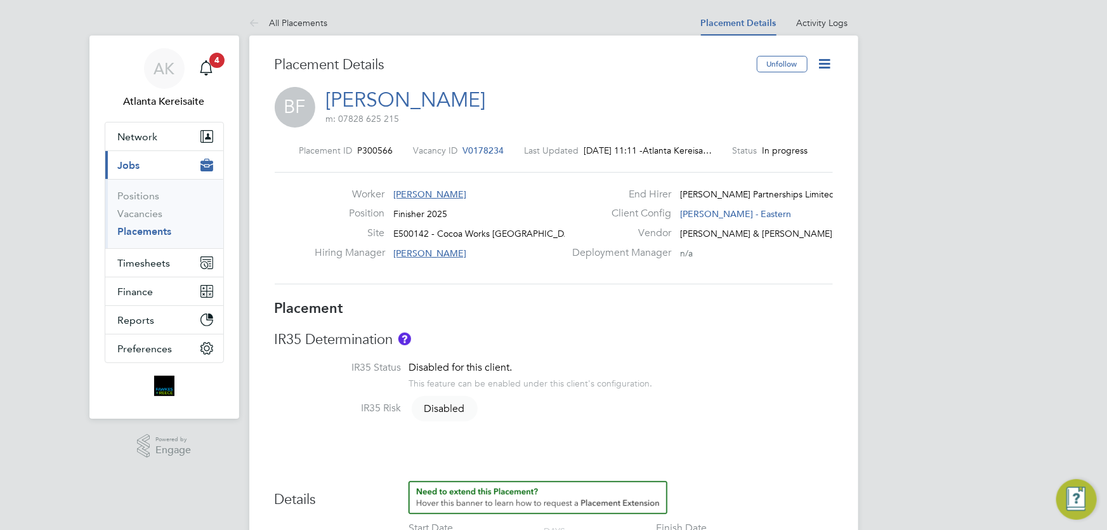
click at [825, 63] on icon at bounding box center [825, 64] width 16 height 16
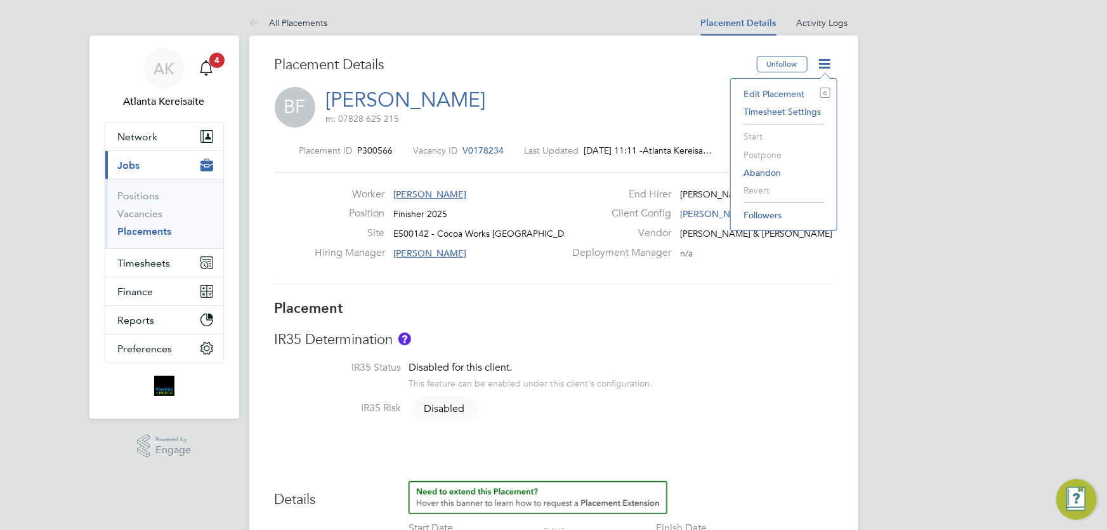
drag, startPoint x: 772, startPoint y: 361, endPoint x: 734, endPoint y: 351, distance: 39.4
click at [773, 361] on li "IR35 Status Disabled for this client. This feature can be enabled under this cl…" at bounding box center [554, 381] width 558 height 41
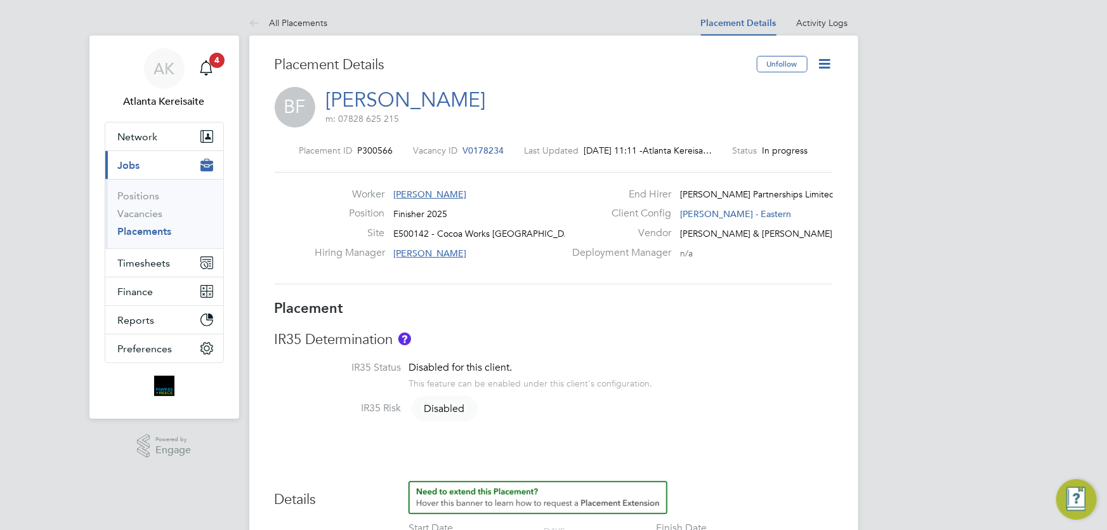
click at [771, 393] on li "IR35 Status Disabled for this client. This feature can be enabled under this cl…" at bounding box center [554, 381] width 558 height 41
click at [157, 265] on span "Timesheets" at bounding box center [144, 263] width 53 height 12
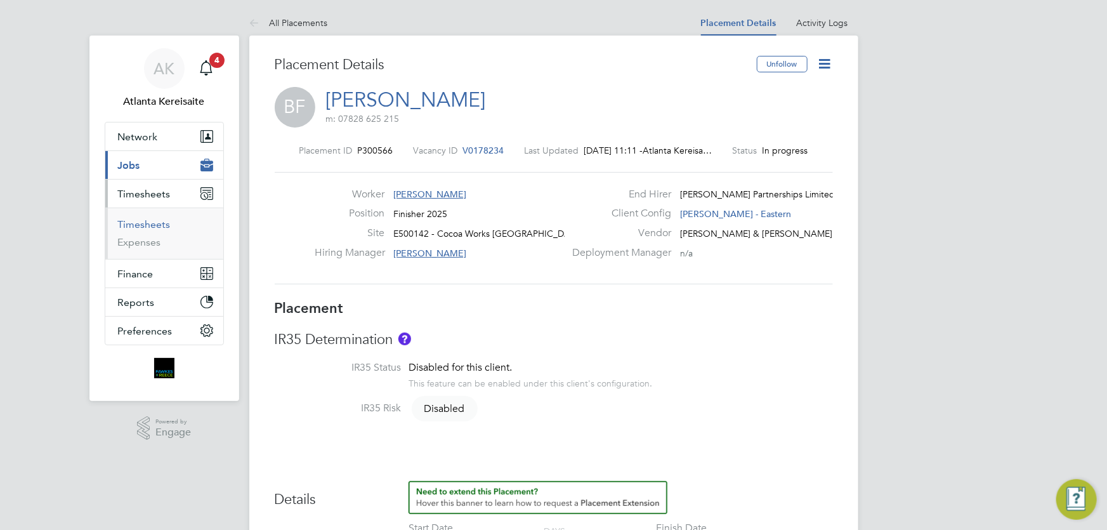
click at [161, 219] on link "Timesheets" at bounding box center [144, 224] width 53 height 12
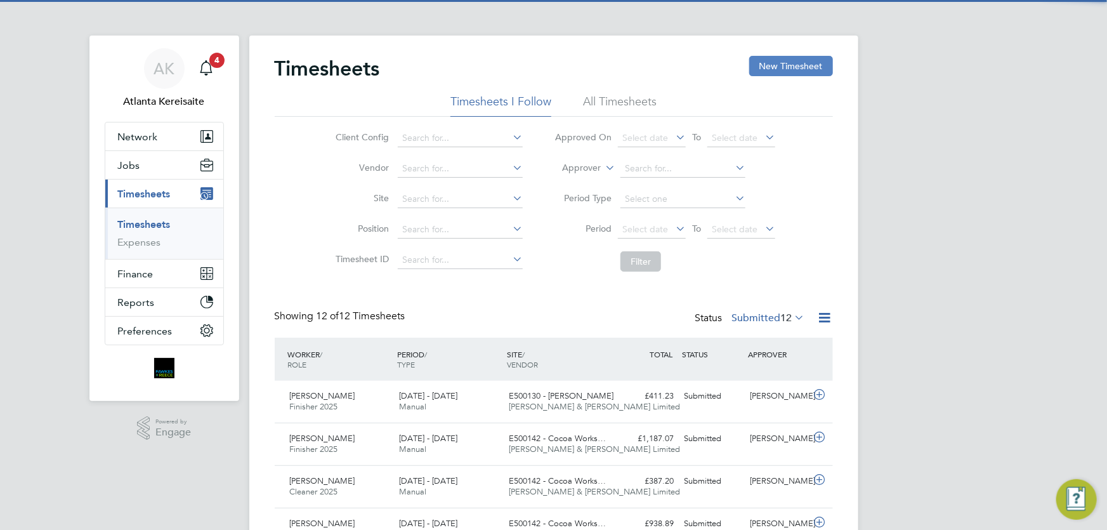
click at [799, 63] on button "New Timesheet" at bounding box center [791, 66] width 84 height 20
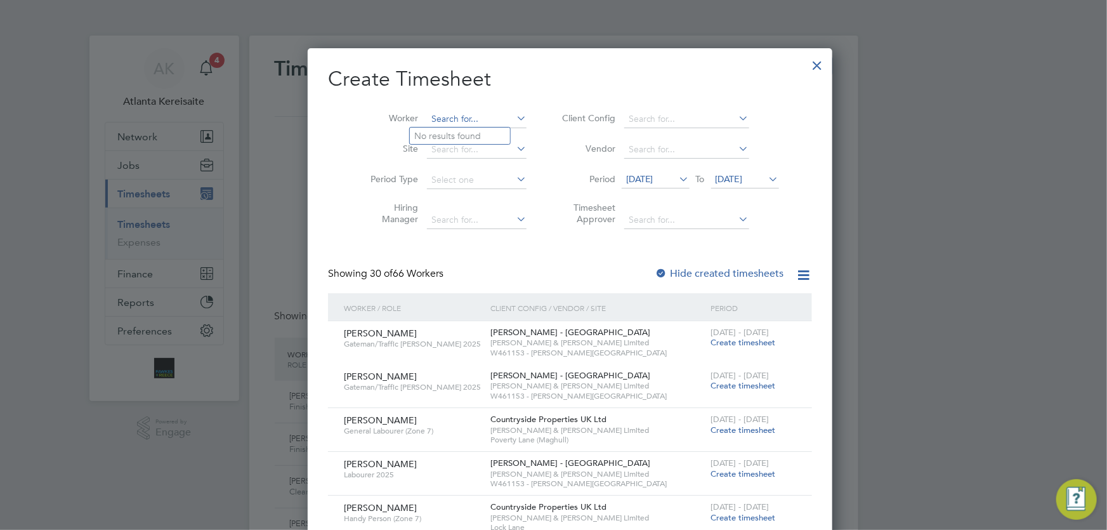
click at [431, 115] on input at bounding box center [477, 119] width 100 height 18
click at [427, 133] on b "[PERSON_NAME]" at bounding box center [452, 136] width 74 height 11
type input "[PERSON_NAME]"
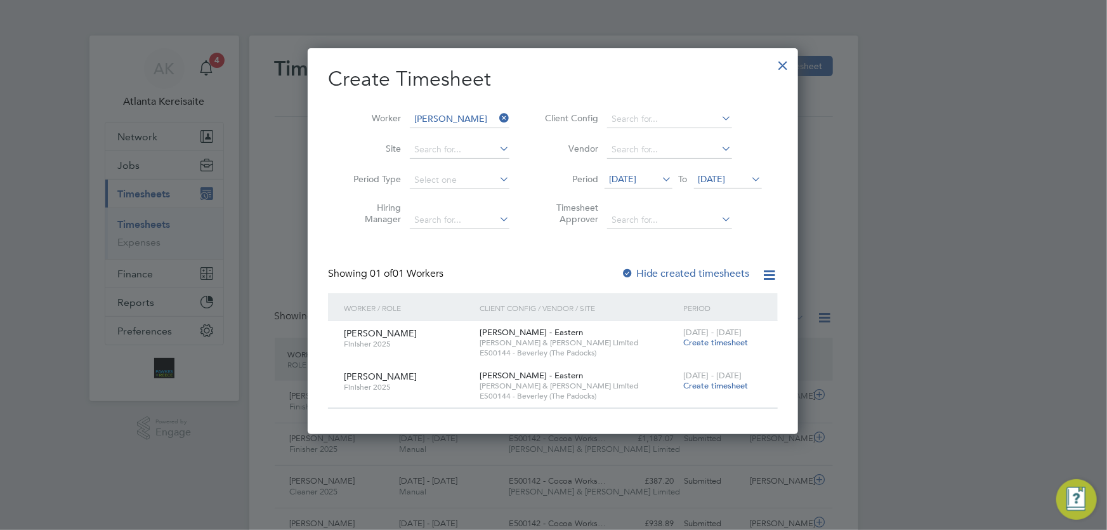
click at [662, 272] on label "Hide created timesheets" at bounding box center [685, 273] width 129 height 13
click at [650, 272] on label "Hide created timesheets" at bounding box center [685, 273] width 129 height 13
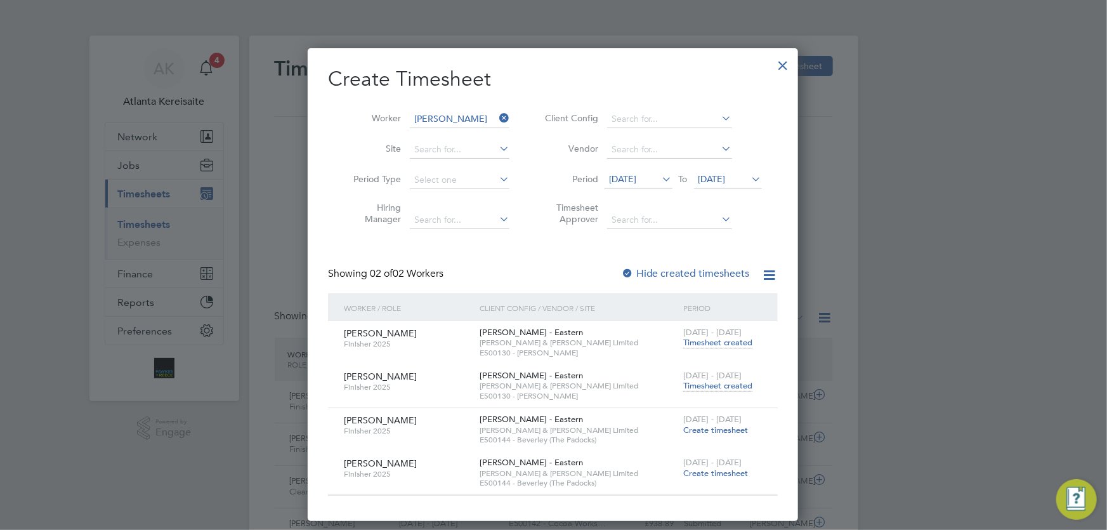
click at [636, 176] on span "[DATE]" at bounding box center [622, 178] width 27 height 11
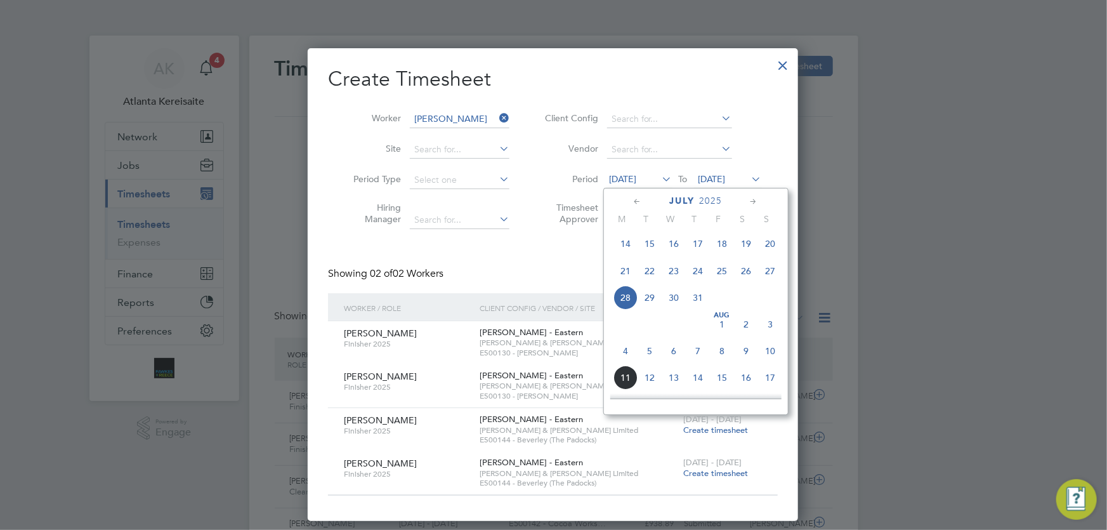
click at [624, 356] on span "4" at bounding box center [625, 351] width 24 height 24
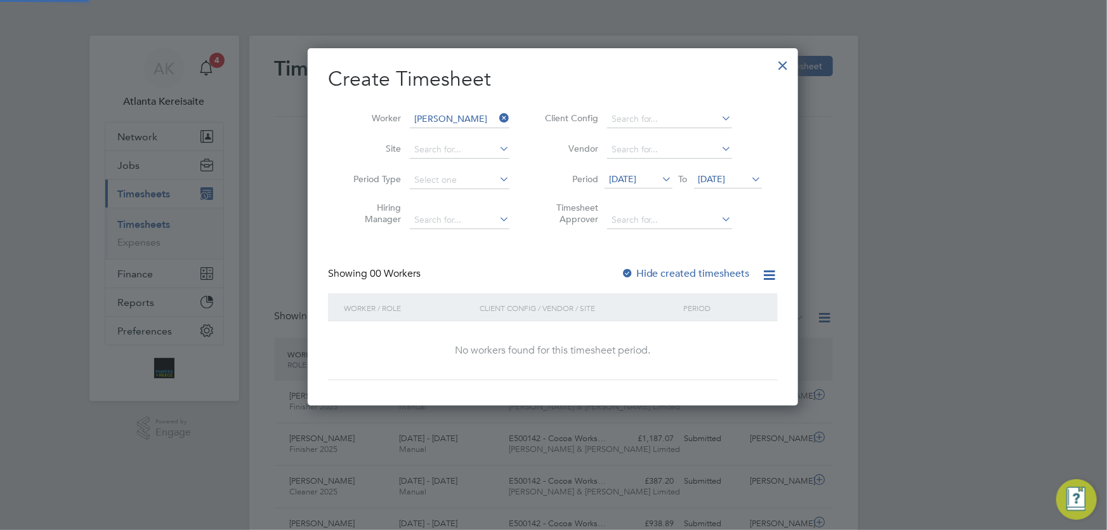
click at [726, 179] on span "[DATE]" at bounding box center [711, 178] width 27 height 11
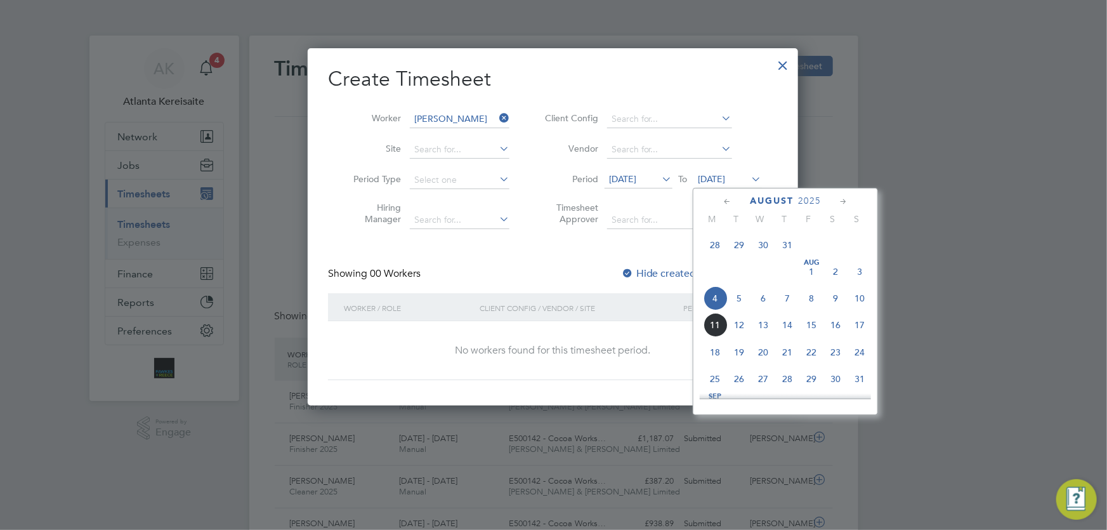
click at [860, 303] on span "10" at bounding box center [859, 298] width 24 height 24
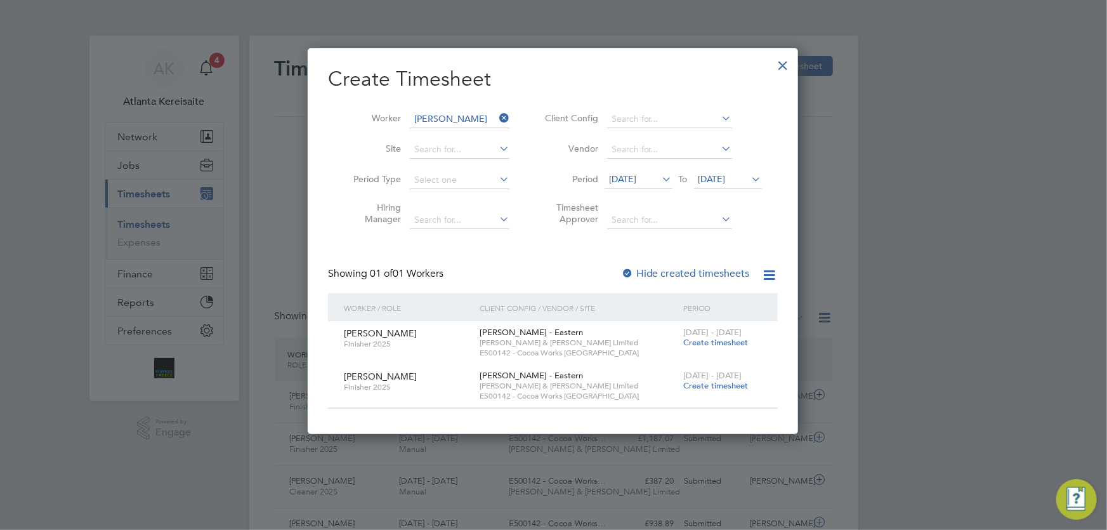
click at [696, 386] on span "Create timesheet" at bounding box center [715, 385] width 65 height 11
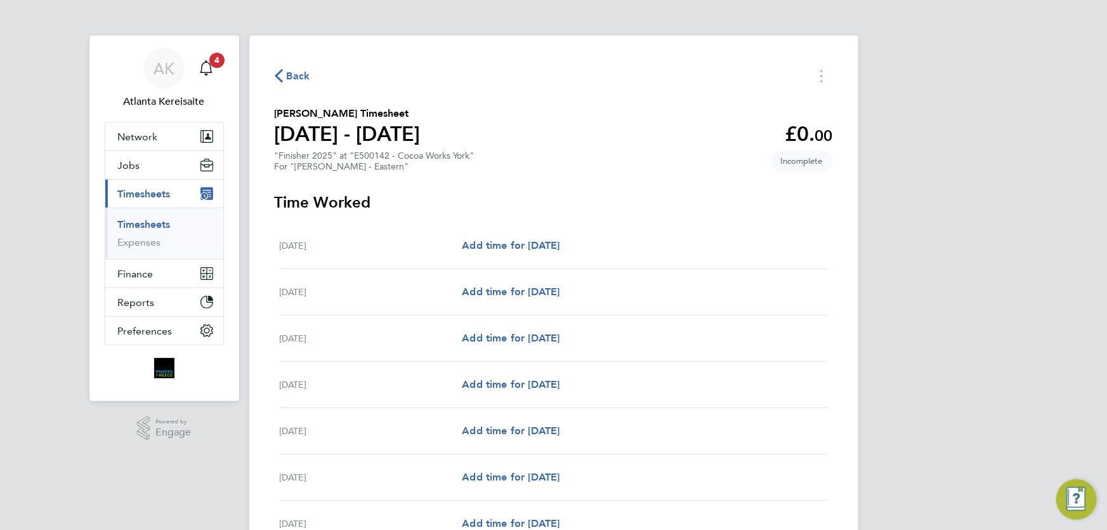
click at [282, 71] on icon "button" at bounding box center [279, 75] width 8 height 13
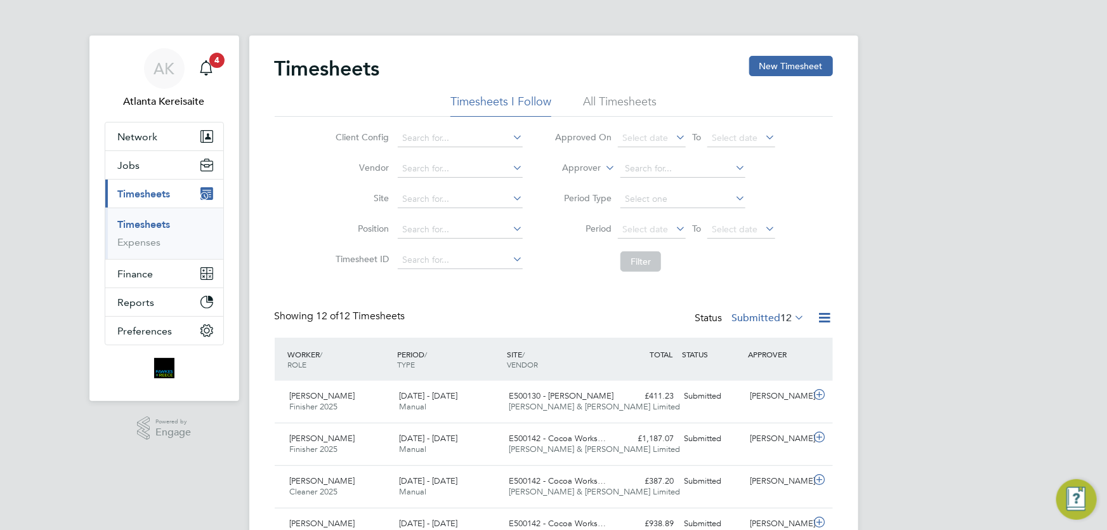
click at [557, 292] on div "Timesheets New Timesheet Timesheets I Follow All Timesheets Client Config Vendo…" at bounding box center [554, 483] width 558 height 854
click at [540, 58] on div "Timesheets New Timesheet" at bounding box center [554, 75] width 558 height 38
click at [629, 99] on li "All Timesheets" at bounding box center [620, 105] width 74 height 23
click at [159, 173] on button "Jobs" at bounding box center [164, 165] width 118 height 28
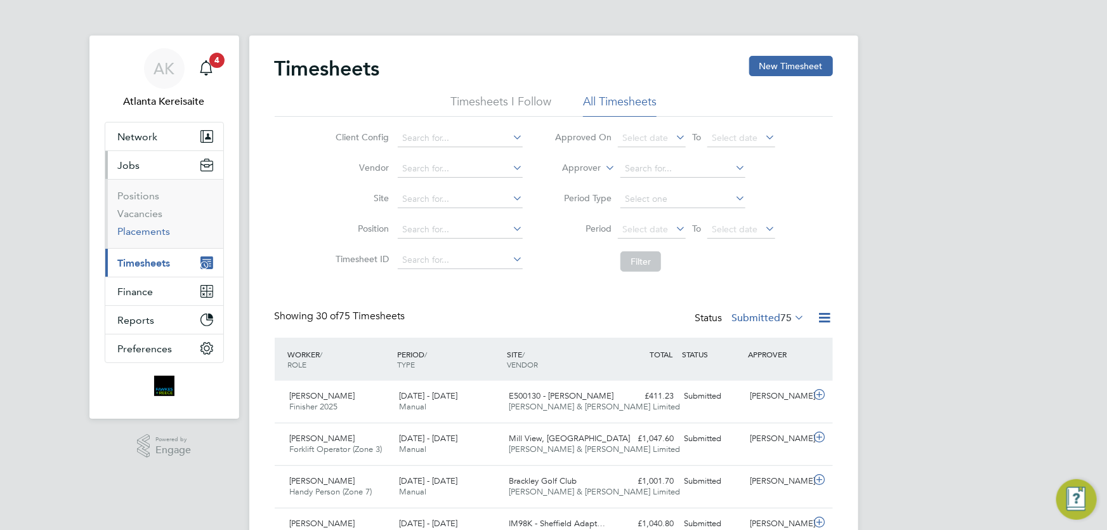
click at [143, 237] on link "Placements" at bounding box center [144, 231] width 53 height 12
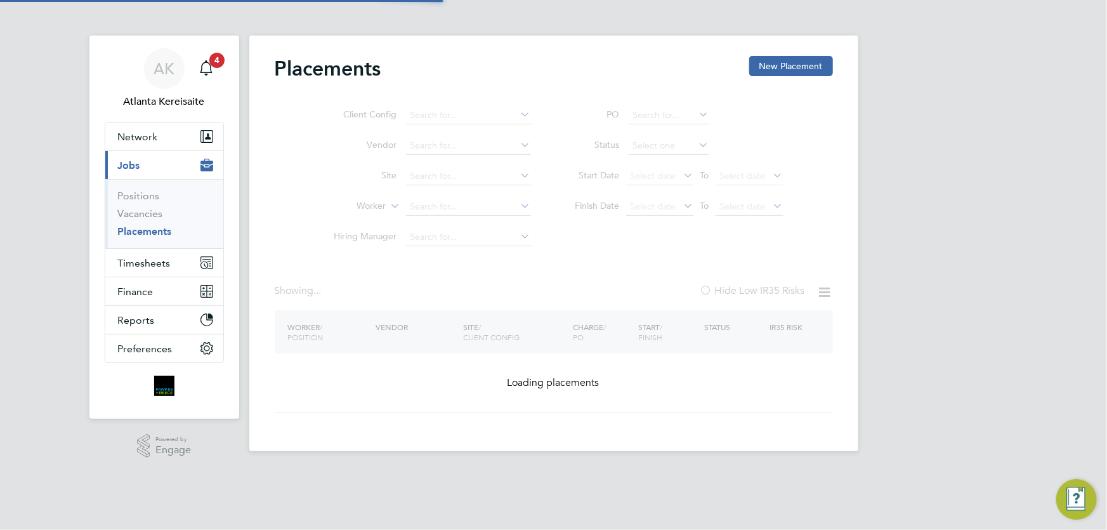
click at [144, 235] on link "Placements" at bounding box center [145, 231] width 54 height 12
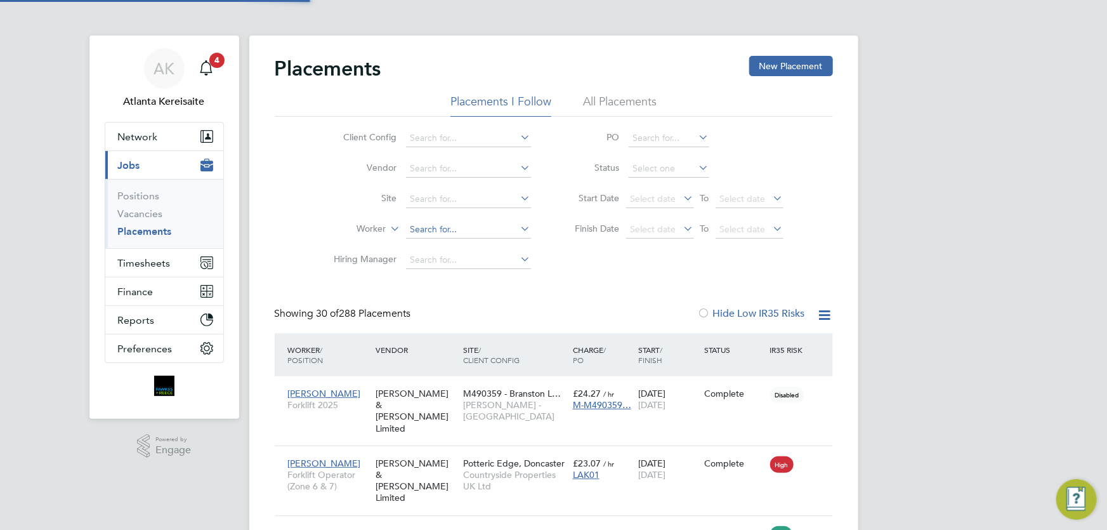
click at [432, 232] on input at bounding box center [468, 230] width 125 height 18
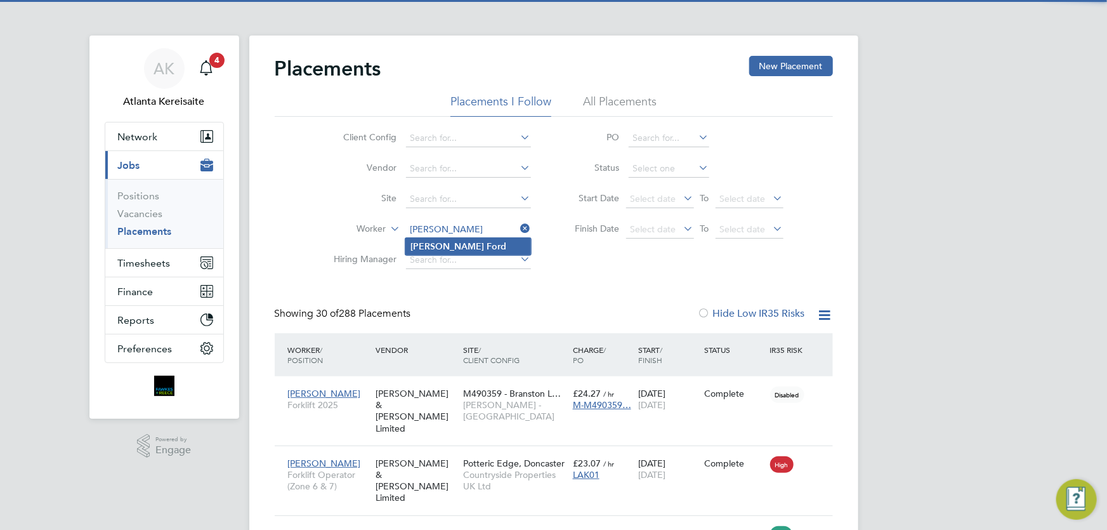
click at [486, 244] on b "Ford" at bounding box center [496, 246] width 20 height 11
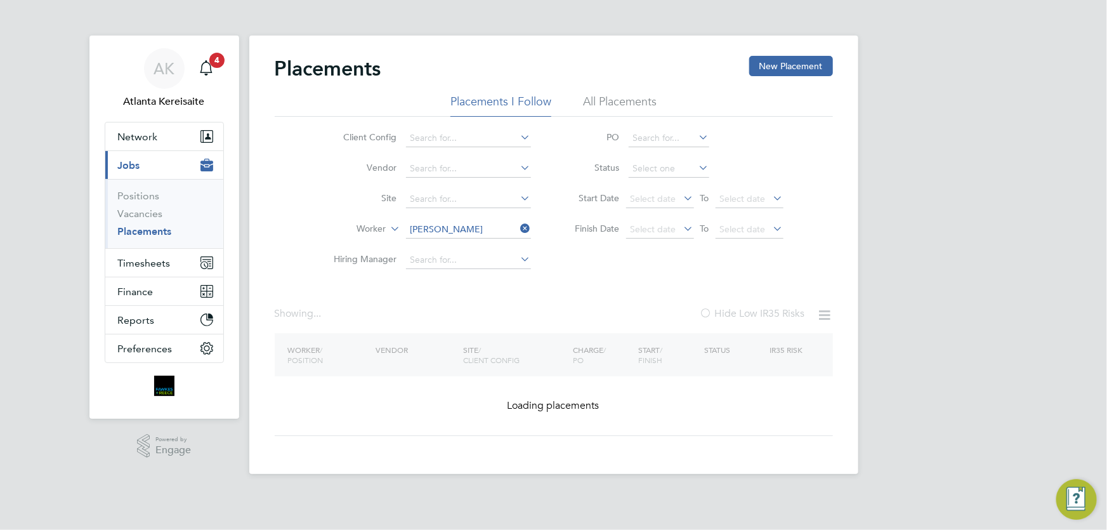
type input "[PERSON_NAME]"
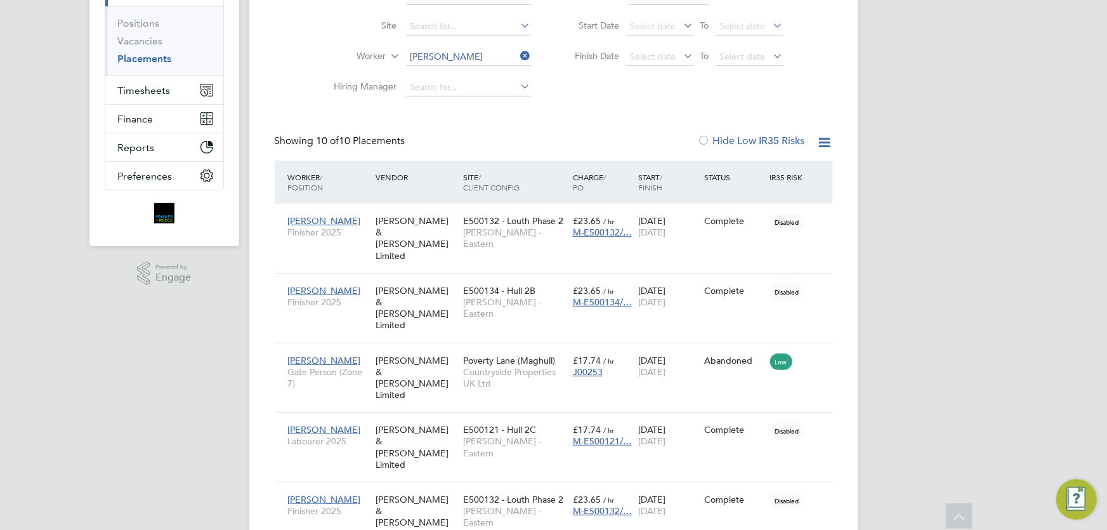
scroll to position [381, 0]
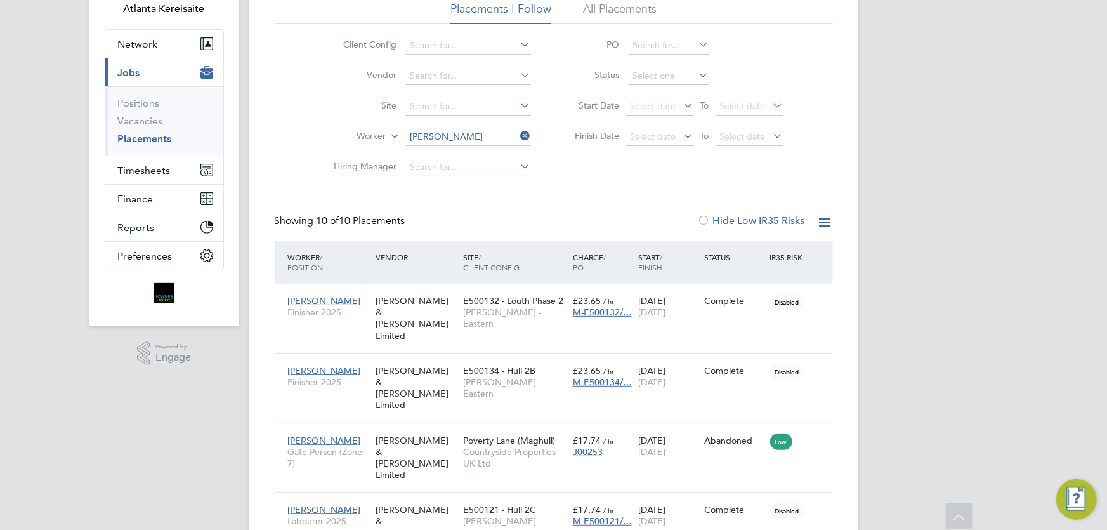
scroll to position [0, 0]
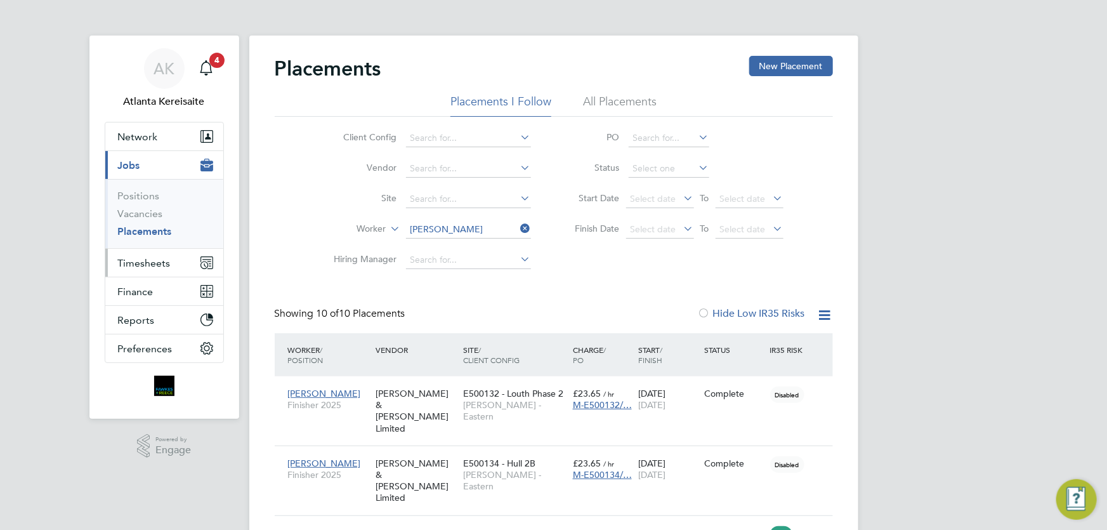
click at [148, 261] on span "Timesheets" at bounding box center [144, 263] width 53 height 12
click at [150, 229] on link "Placements" at bounding box center [145, 231] width 54 height 12
click at [160, 259] on span "Timesheets" at bounding box center [144, 263] width 53 height 12
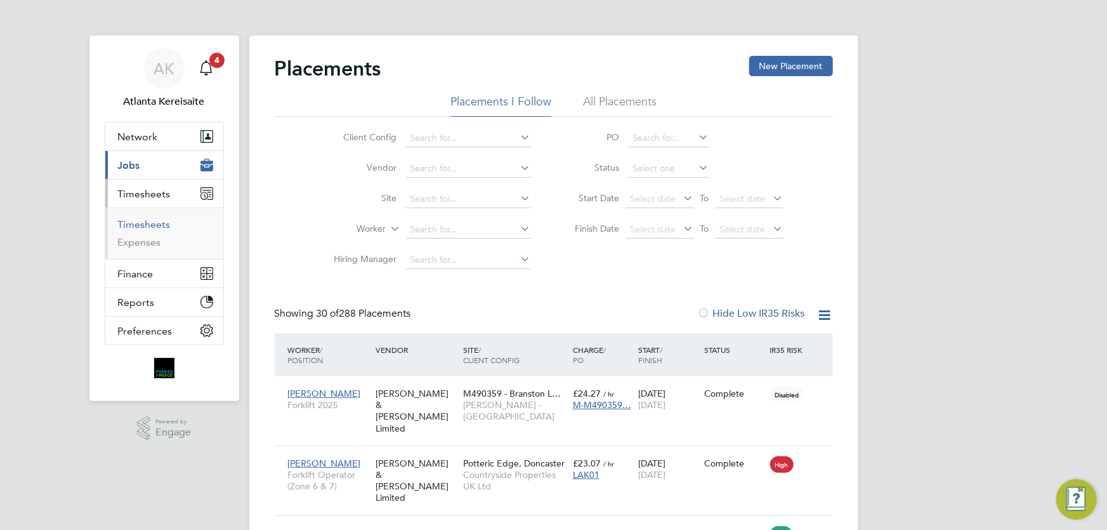
click at [153, 225] on link "Timesheets" at bounding box center [144, 224] width 53 height 12
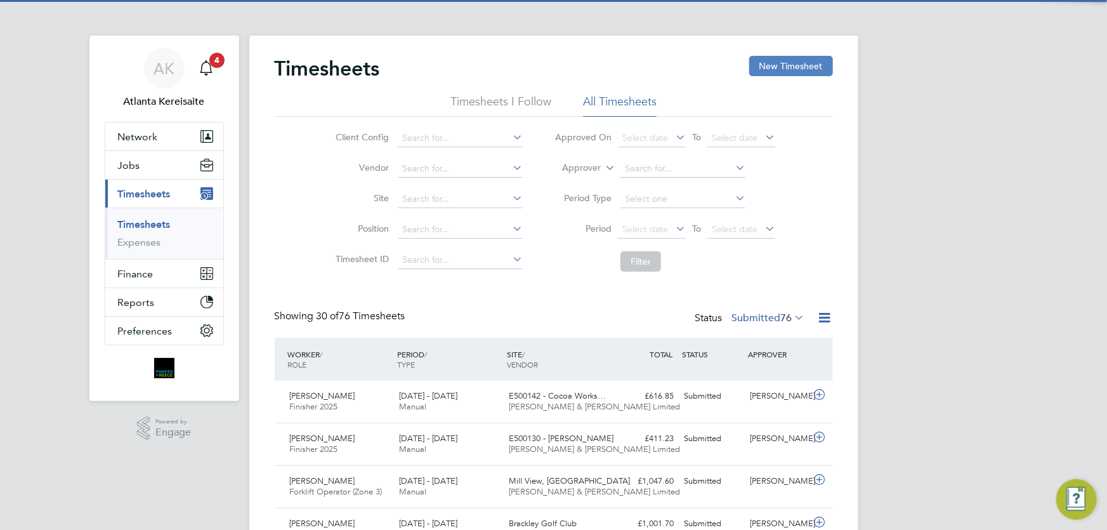
click at [767, 59] on button "New Timesheet" at bounding box center [791, 66] width 84 height 20
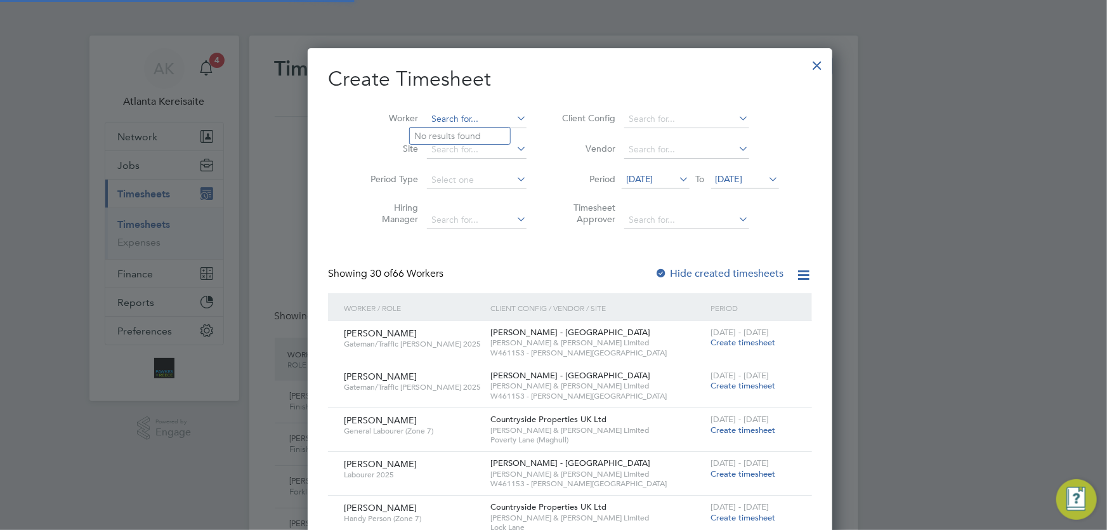
click at [427, 115] on input at bounding box center [477, 119] width 100 height 18
click at [436, 131] on li "Brett Ford" at bounding box center [463, 135] width 106 height 17
type input "[PERSON_NAME]"
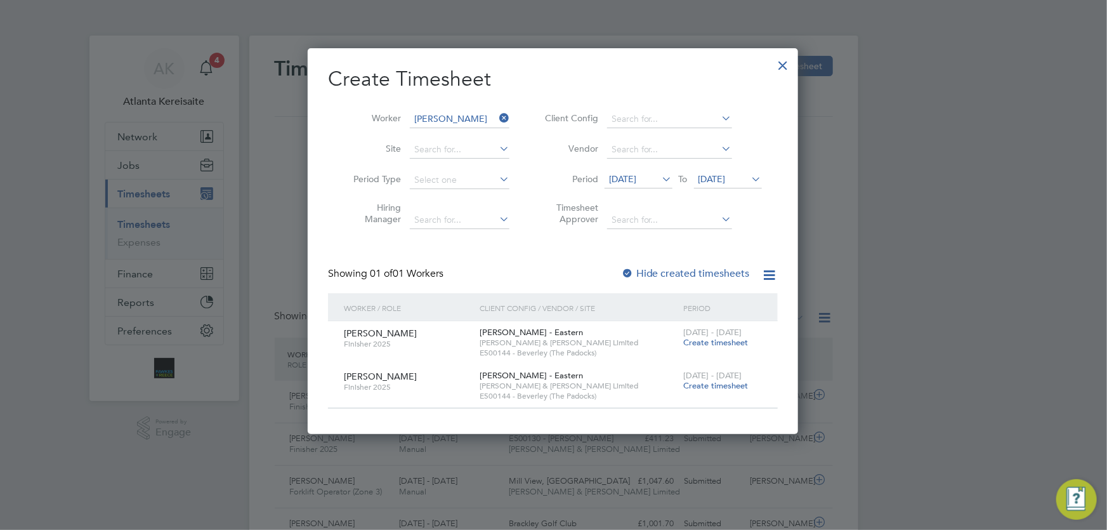
click at [710, 344] on span "Create timesheet" at bounding box center [715, 342] width 65 height 11
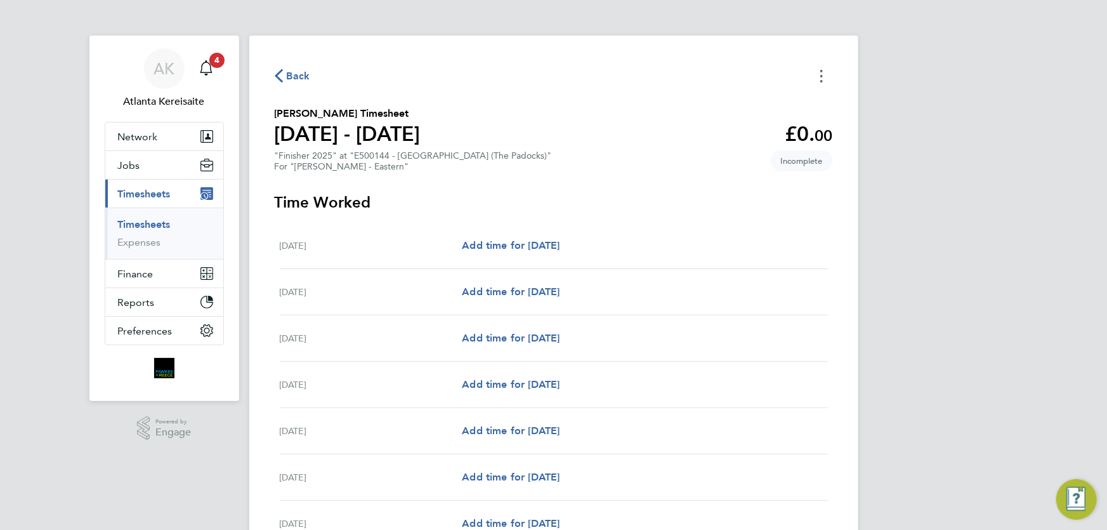
click at [817, 81] on button "Timesheets Menu" at bounding box center [821, 76] width 23 height 20
click at [715, 106] on button "Mark as absent" at bounding box center [756, 103] width 152 height 25
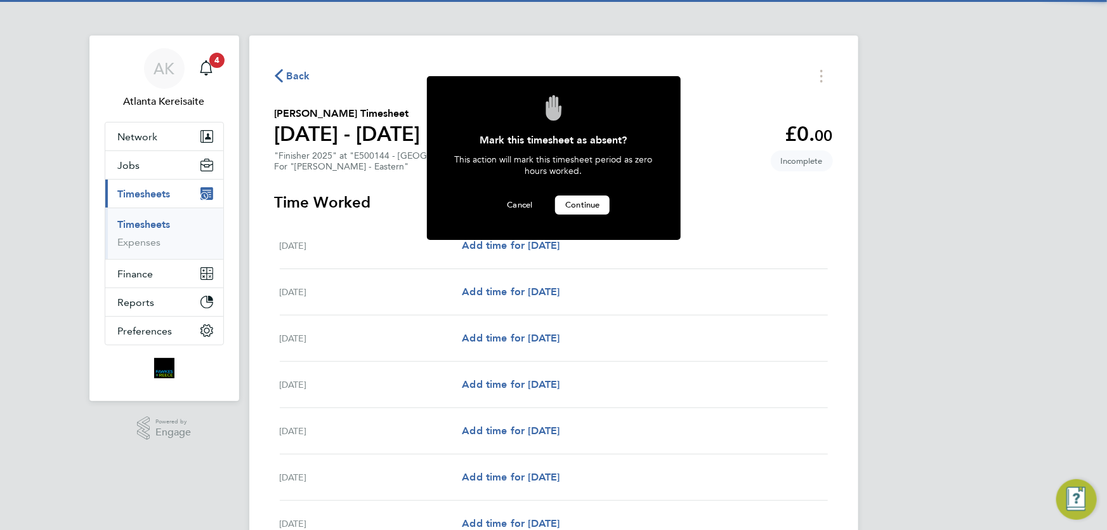
click at [596, 202] on span "Continue" at bounding box center [582, 204] width 34 height 11
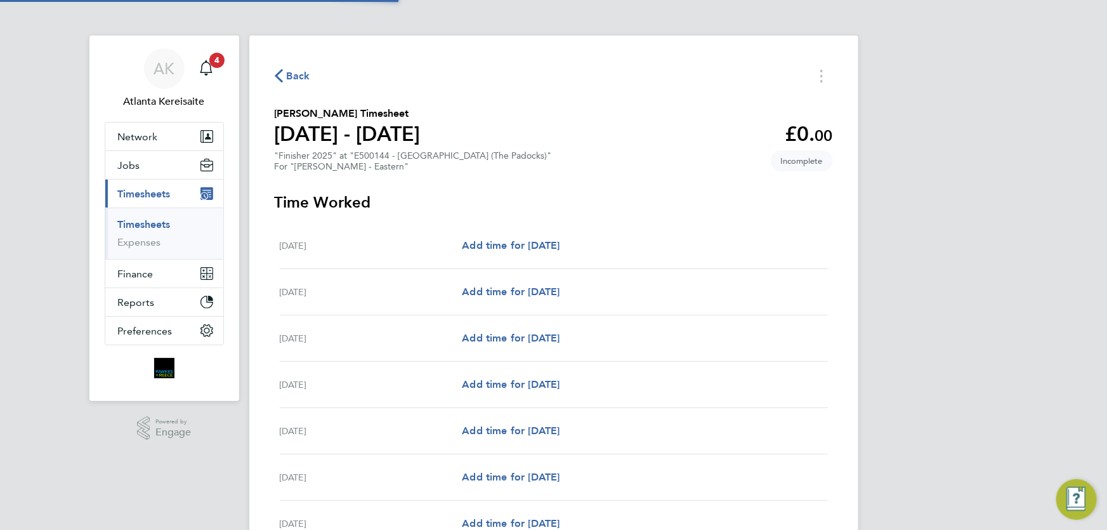
click at [287, 75] on span "Back" at bounding box center [298, 75] width 23 height 15
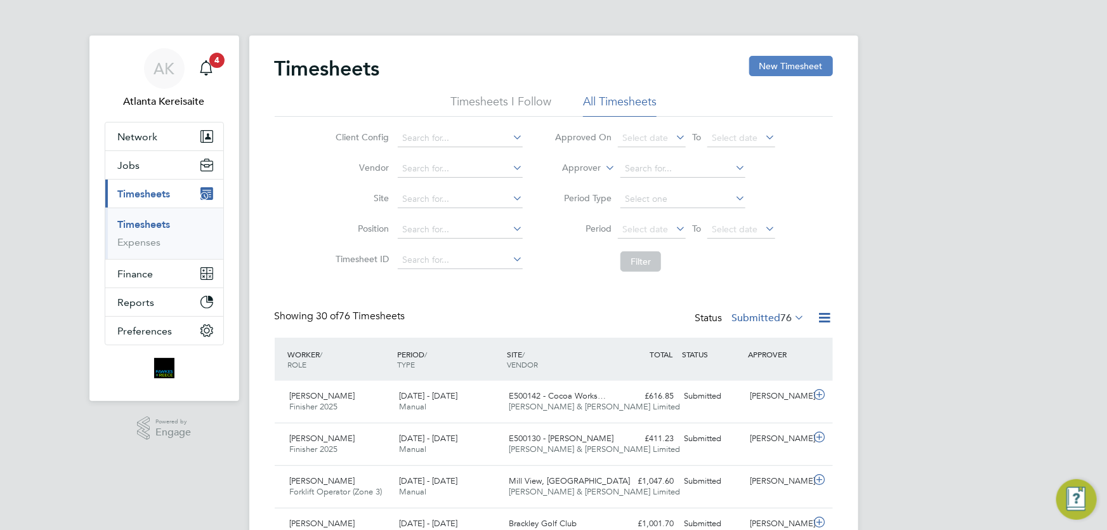
click at [782, 67] on button "New Timesheet" at bounding box center [791, 66] width 84 height 20
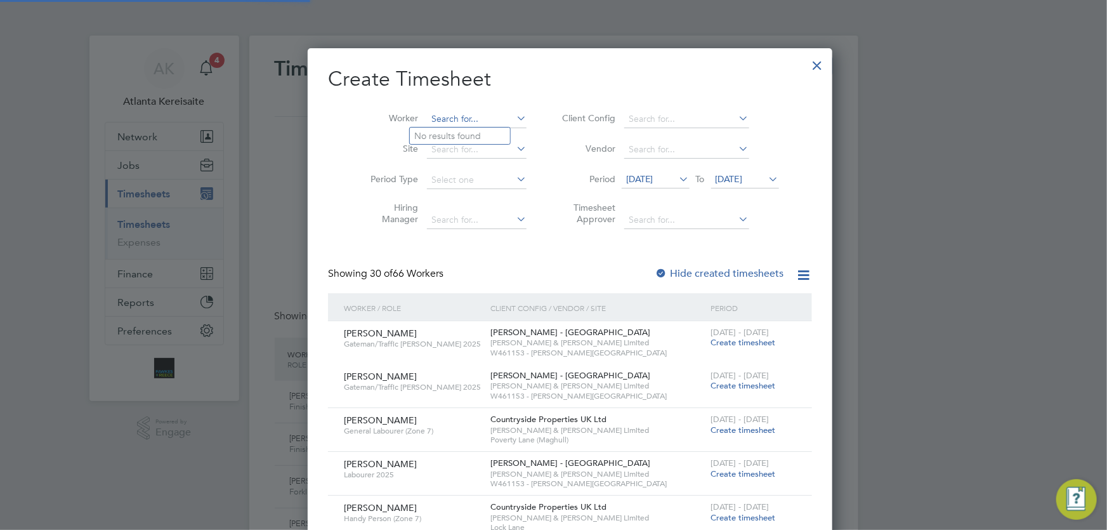
click at [429, 114] on input at bounding box center [477, 119] width 100 height 18
click at [426, 136] on b "Brett" at bounding box center [452, 136] width 74 height 11
type input "[PERSON_NAME]"
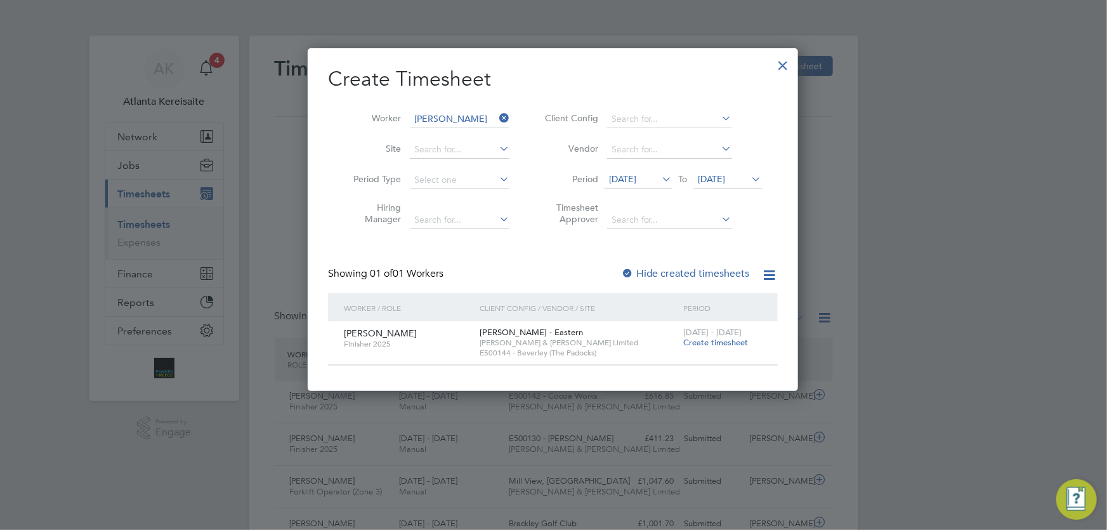
click at [689, 344] on span "Create timesheet" at bounding box center [715, 342] width 65 height 11
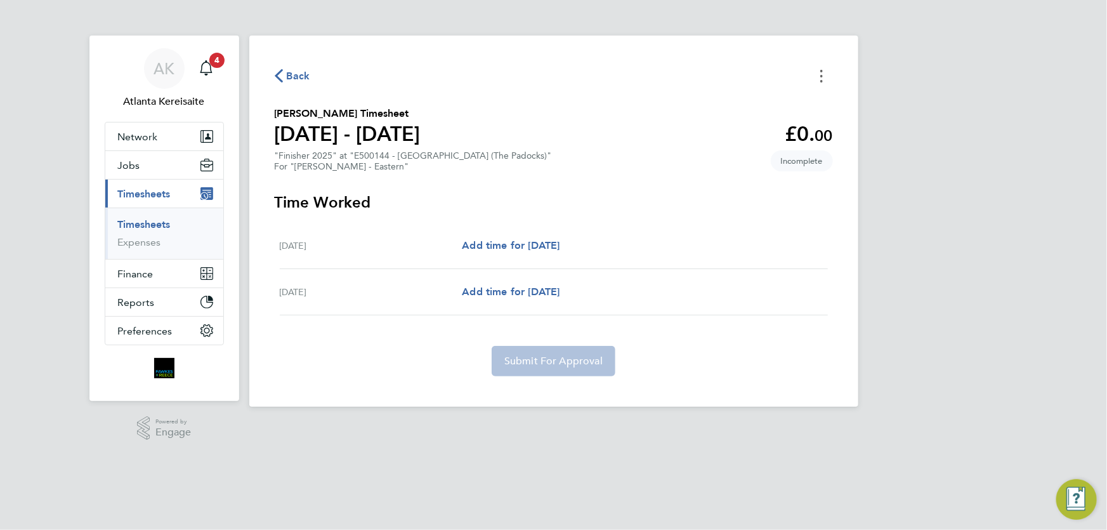
click at [825, 72] on button "Timesheets Menu" at bounding box center [821, 76] width 23 height 20
click at [723, 105] on button "Mark as absent" at bounding box center [756, 103] width 152 height 25
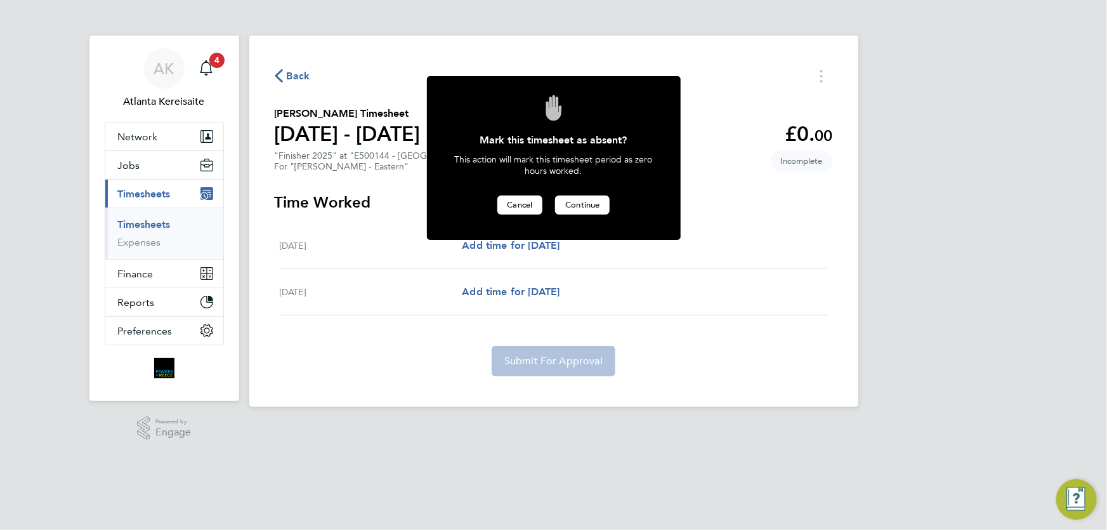
drag, startPoint x: 516, startPoint y: 202, endPoint x: 597, endPoint y: 203, distance: 81.8
click at [597, 203] on div "Cancel Continue" at bounding box center [554, 211] width 216 height 32
click at [597, 203] on span "Continue" at bounding box center [582, 204] width 34 height 11
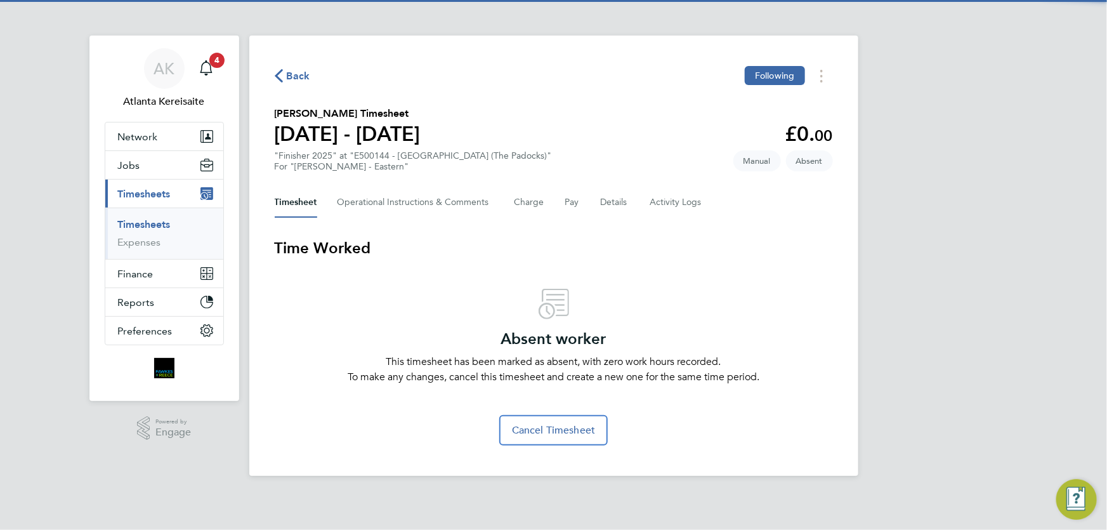
click at [301, 75] on span "Back" at bounding box center [298, 75] width 23 height 15
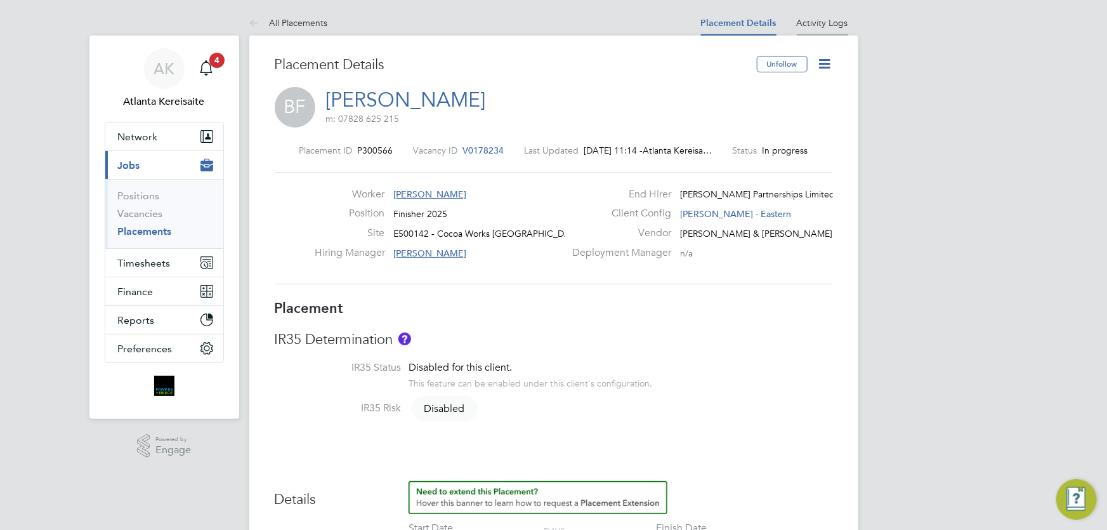
click at [826, 23] on link "Activity Logs" at bounding box center [822, 22] width 51 height 11
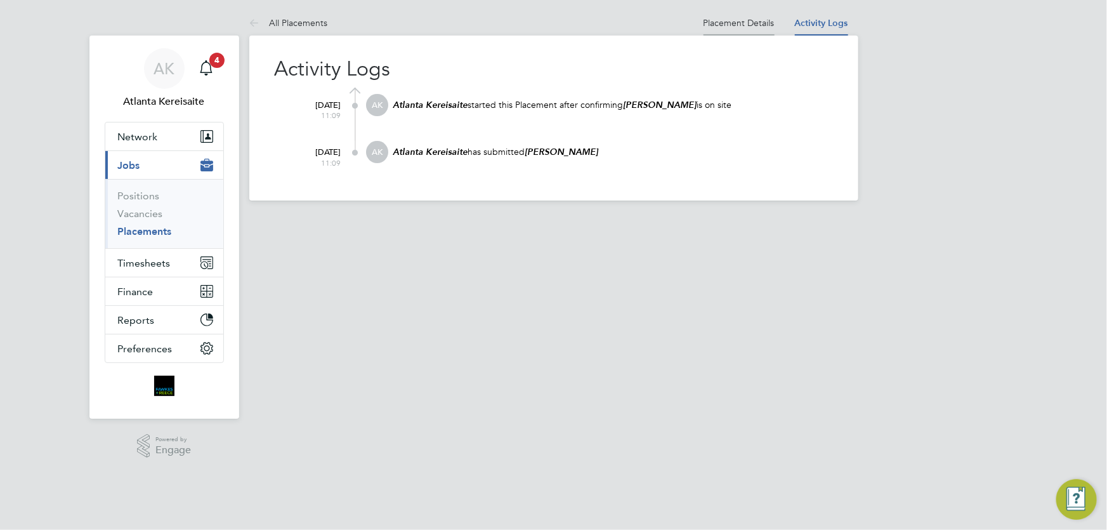
click at [738, 24] on link "Placement Details" at bounding box center [738, 22] width 71 height 11
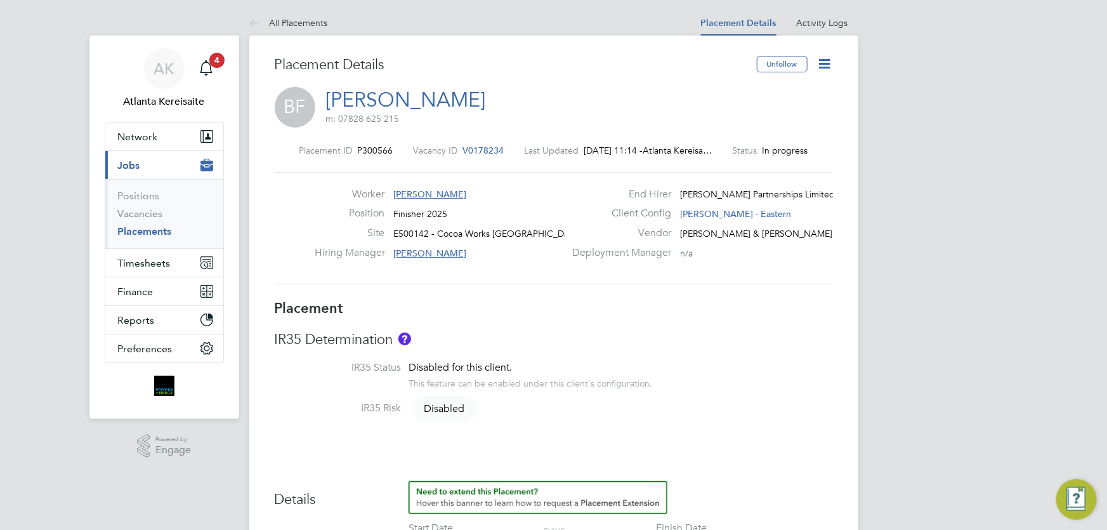
click at [249, 20] on icon at bounding box center [257, 24] width 16 height 16
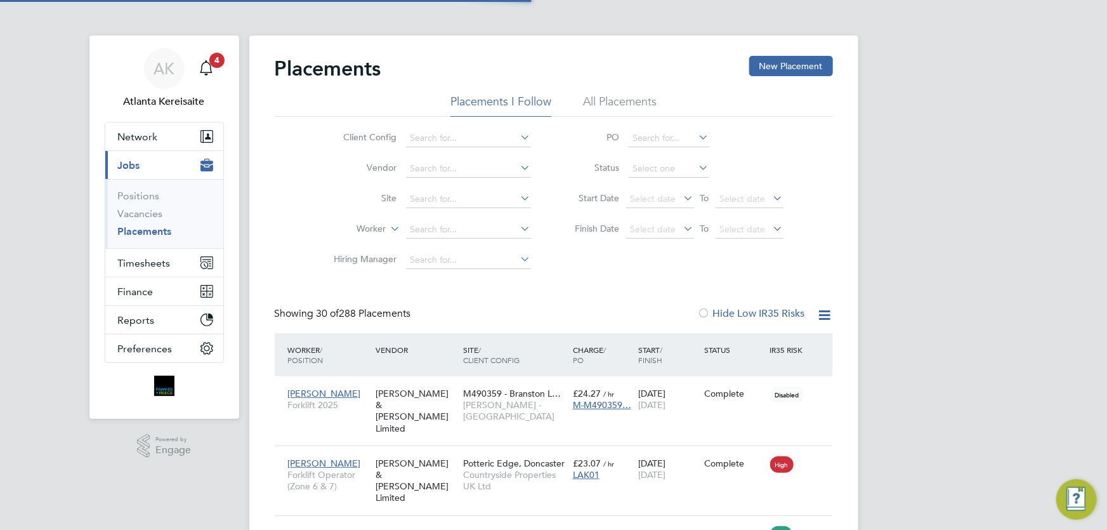
scroll to position [48, 110]
click at [119, 266] on span "Timesheets" at bounding box center [144, 263] width 53 height 12
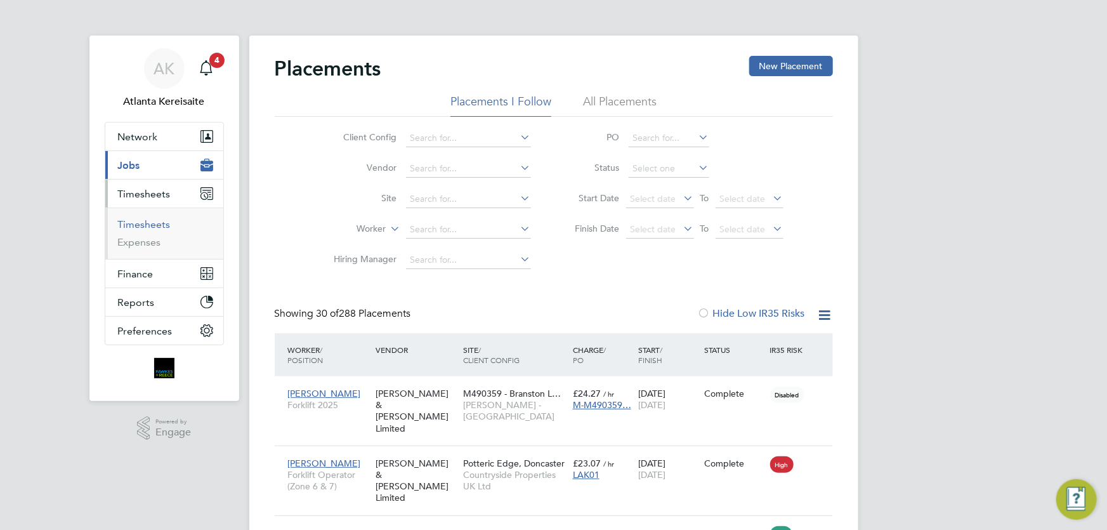
click at [150, 219] on link "Timesheets" at bounding box center [144, 224] width 53 height 12
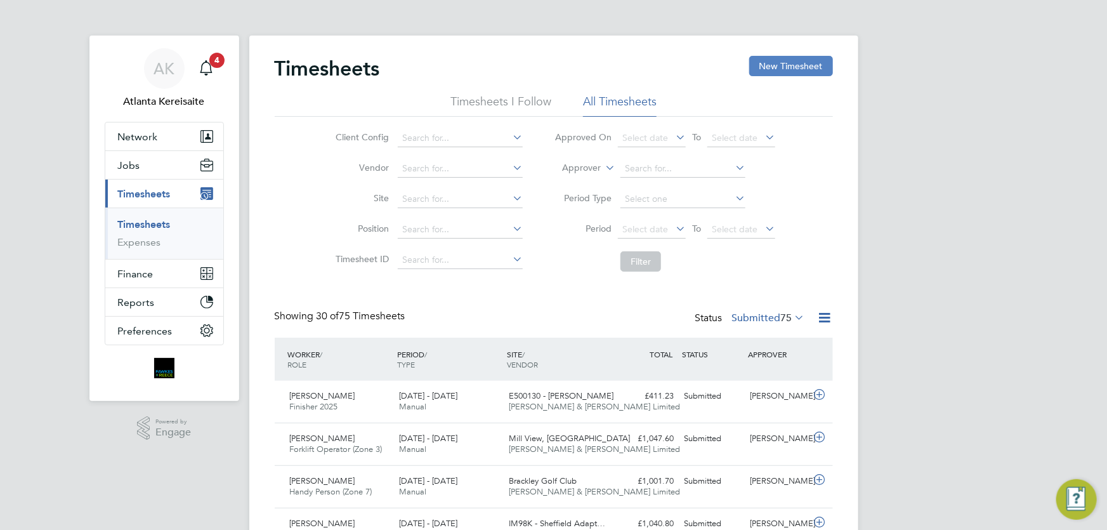
click at [790, 68] on button "New Timesheet" at bounding box center [791, 66] width 84 height 20
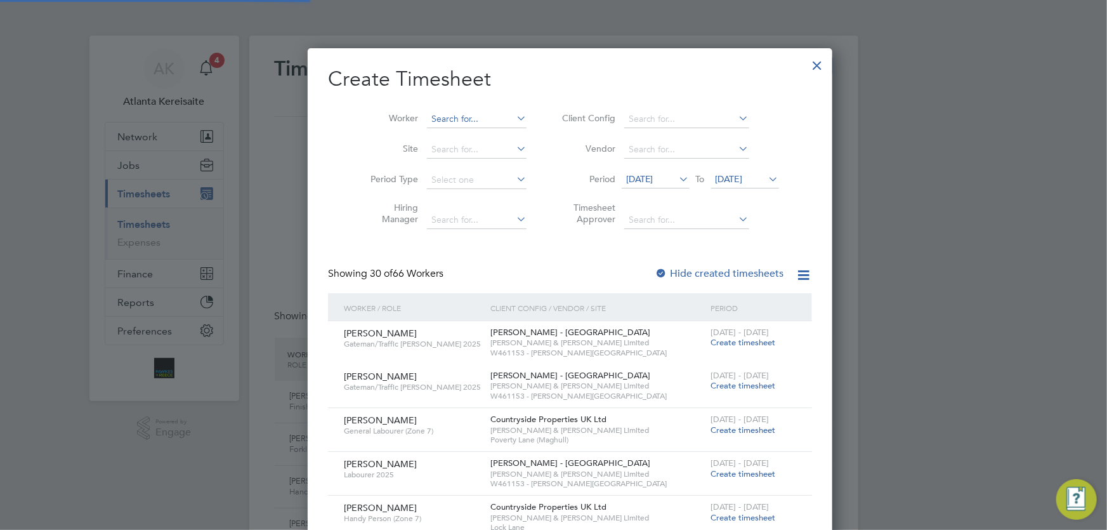
click at [435, 119] on input at bounding box center [477, 119] width 100 height 18
click at [491, 138] on b "Ford" at bounding box center [501, 136] width 20 height 11
type input "[PERSON_NAME]"
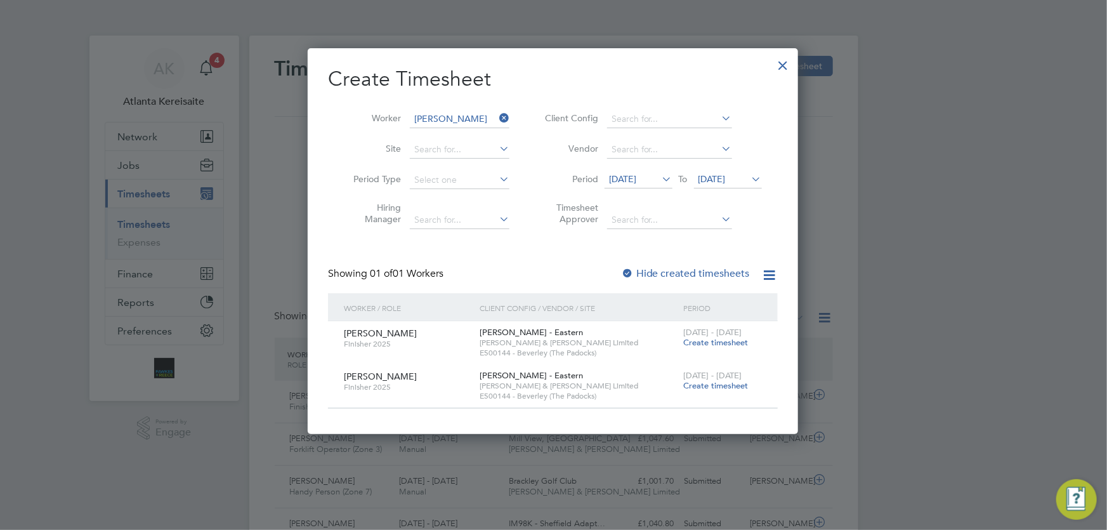
click at [636, 179] on span "28 Jul 2025" at bounding box center [622, 178] width 27 height 11
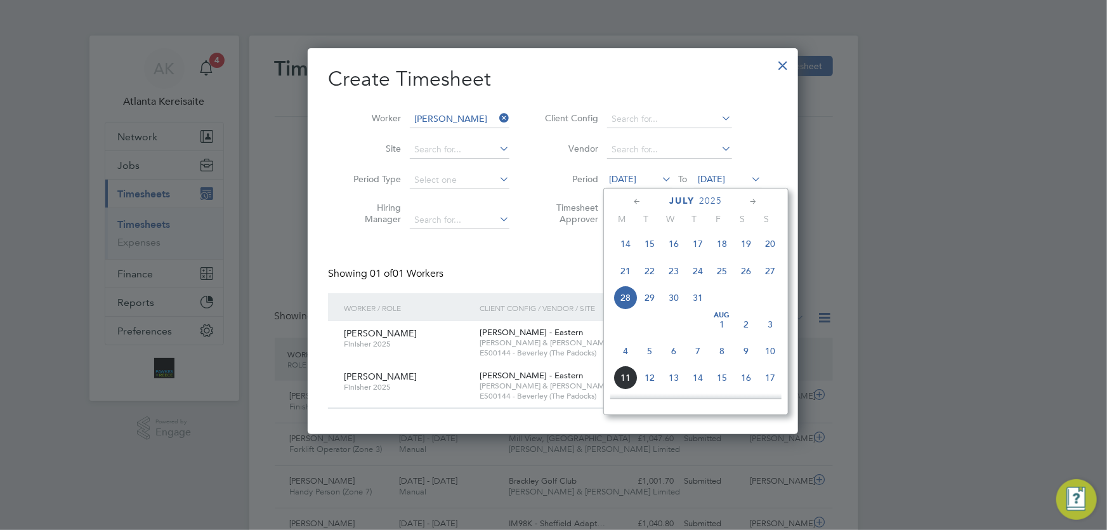
click at [622, 299] on span "28" at bounding box center [625, 297] width 24 height 24
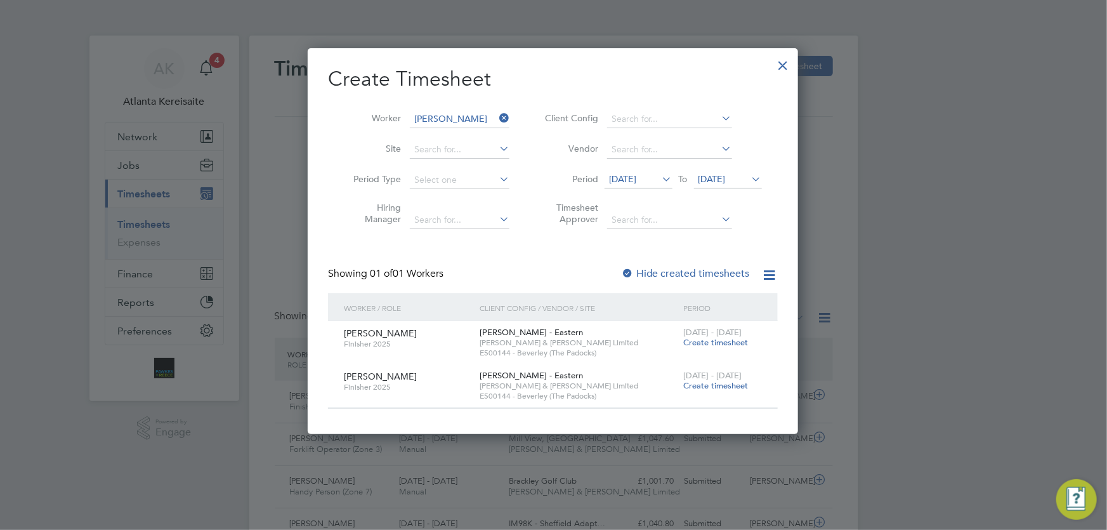
click at [726, 179] on span "04 Aug 2025" at bounding box center [711, 178] width 27 height 11
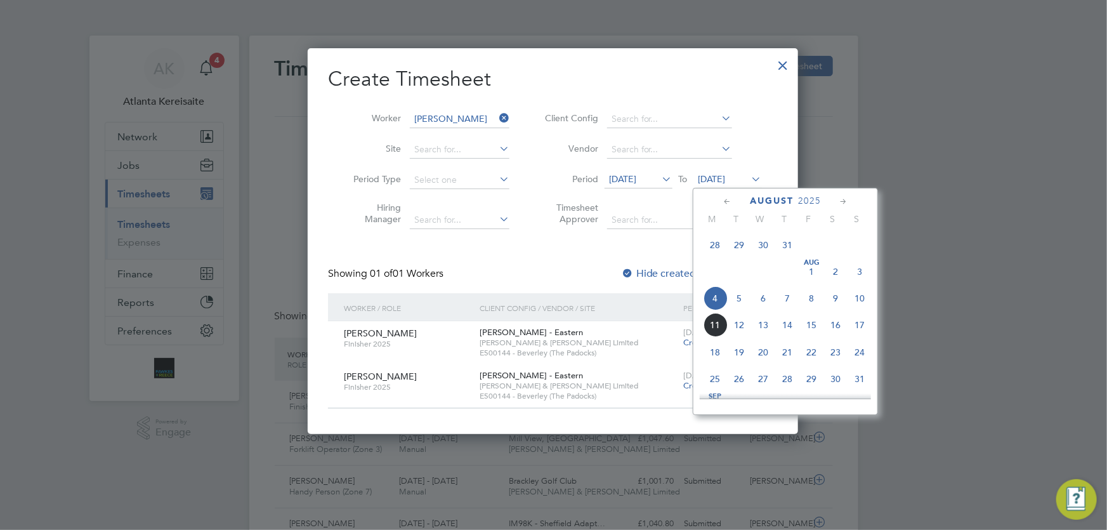
click at [862, 299] on span "10" at bounding box center [859, 298] width 24 height 24
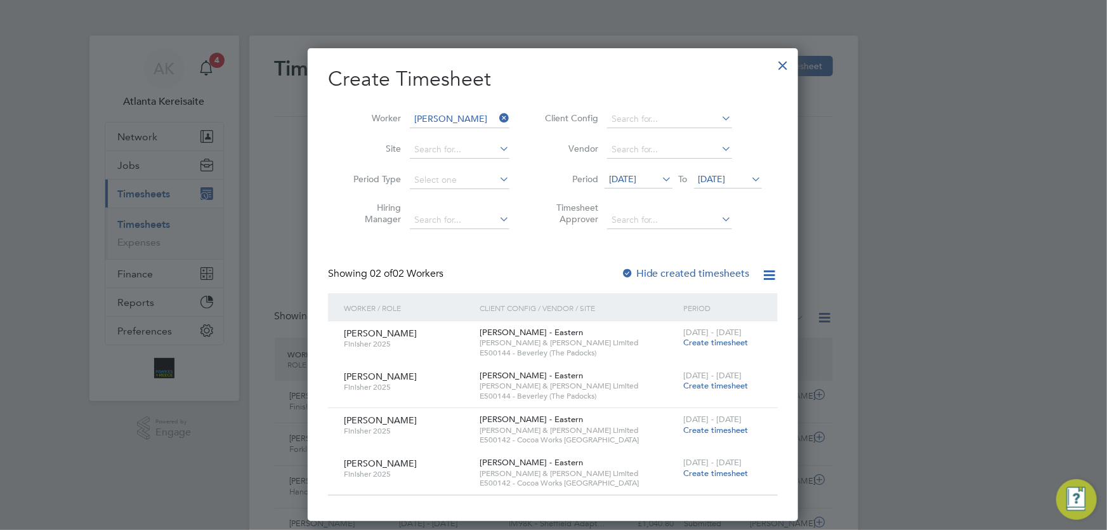
click at [725, 426] on span "Create timesheet" at bounding box center [715, 429] width 65 height 11
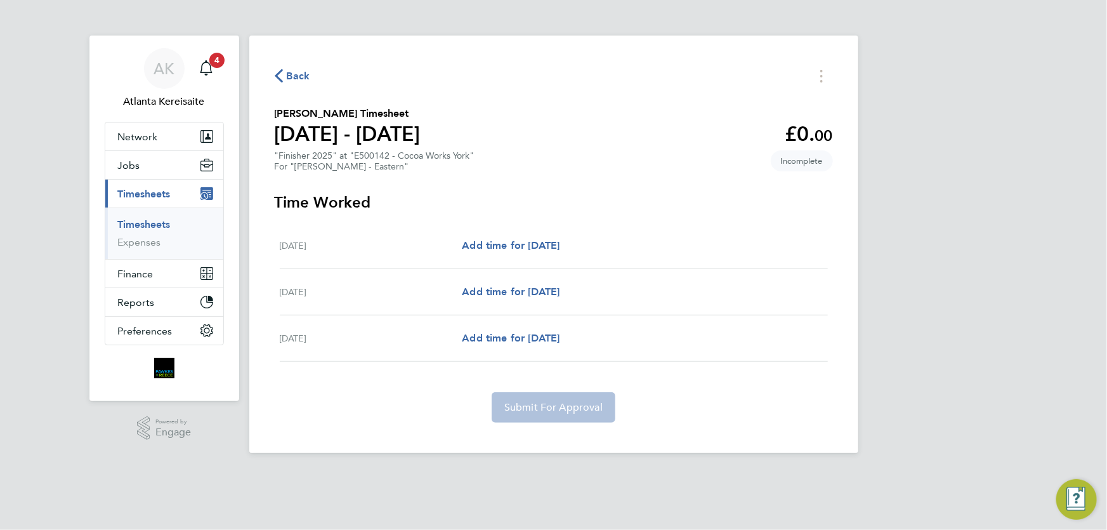
click at [589, 239] on div "Add time for Wed 06 Aug Add time for Wed 06 Aug" at bounding box center [644, 245] width 365 height 15
click at [559, 244] on span "Add time for Wed 06 Aug" at bounding box center [511, 245] width 98 height 12
select select "60"
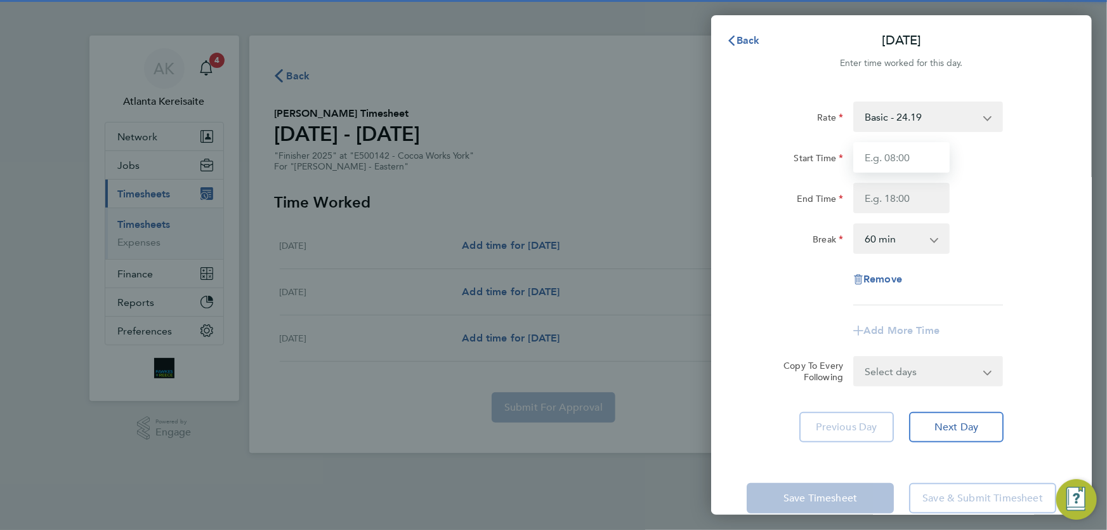
click at [894, 159] on input "Start Time" at bounding box center [901, 157] width 96 height 30
type input "07:30"
click at [904, 206] on input "End Time" at bounding box center [901, 198] width 96 height 30
type input "16:30"
click at [897, 238] on select "0 min 15 min 30 min 45 min 60 min 75 min 90 min" at bounding box center [893, 239] width 79 height 28
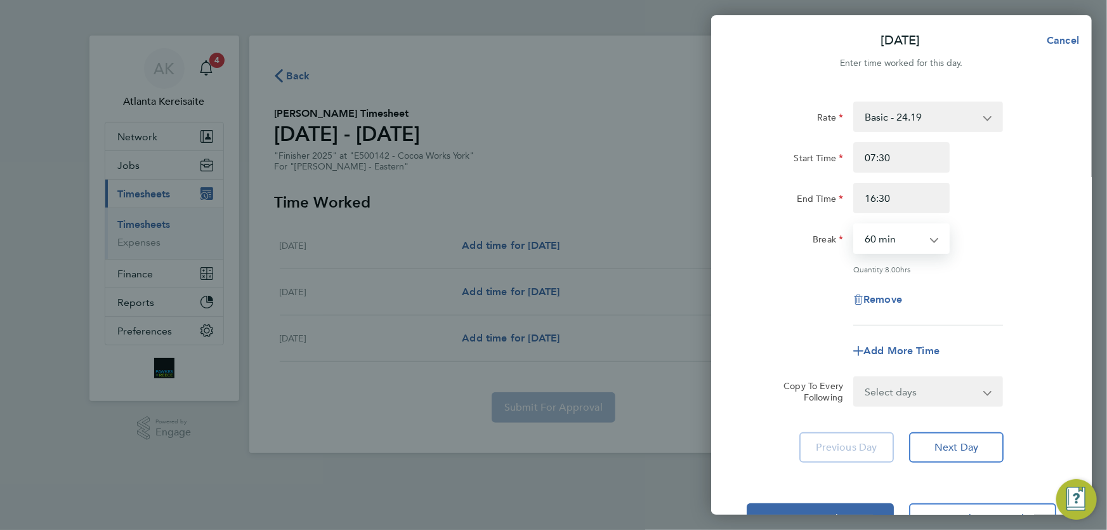
select select "30"
click at [854, 225] on select "0 min 15 min 30 min 45 min 60 min 75 min 90 min" at bounding box center [893, 239] width 79 height 28
click at [949, 398] on select "Select days Day Thursday Friday" at bounding box center [920, 391] width 133 height 28
select select "THU"
click at [854, 377] on select "Select days Day Thursday Friday" at bounding box center [920, 391] width 133 height 28
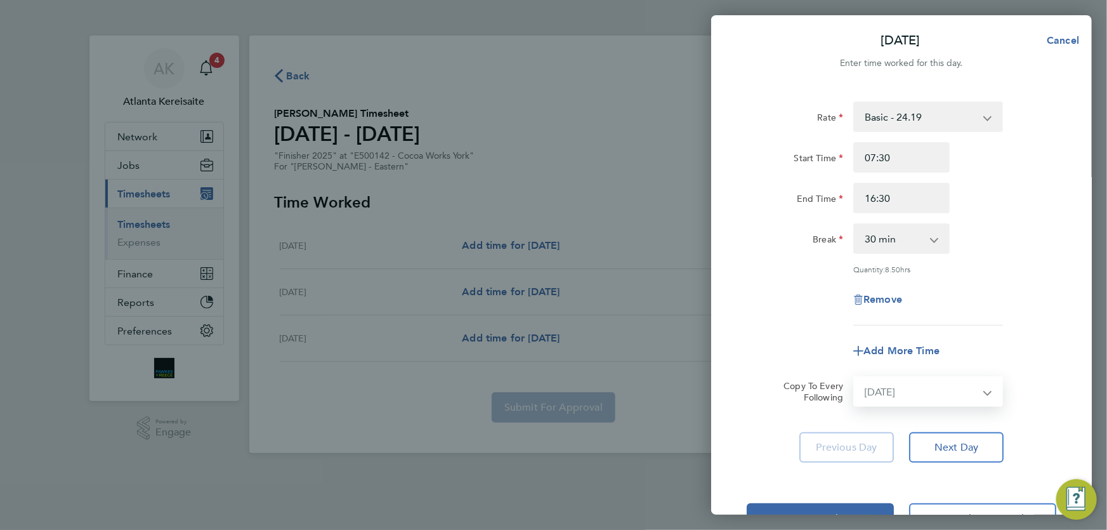
select select "2025-08-08"
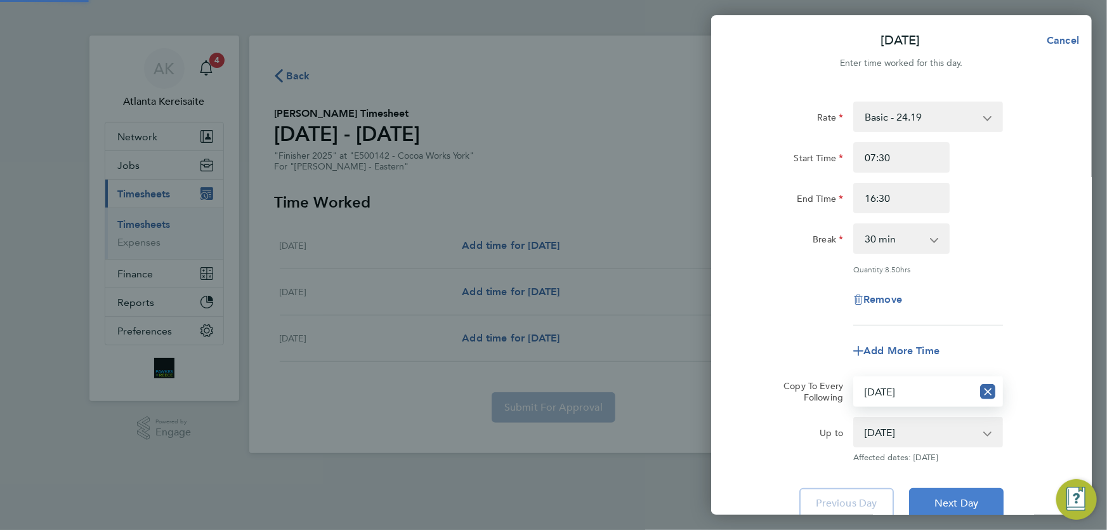
click at [984, 500] on button "Next Day" at bounding box center [956, 503] width 94 height 30
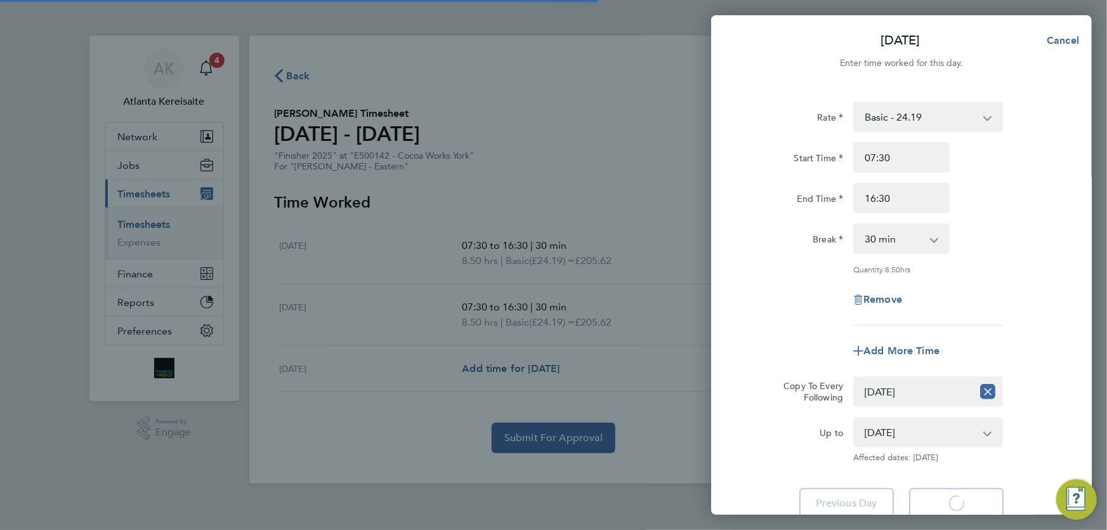
select select "30"
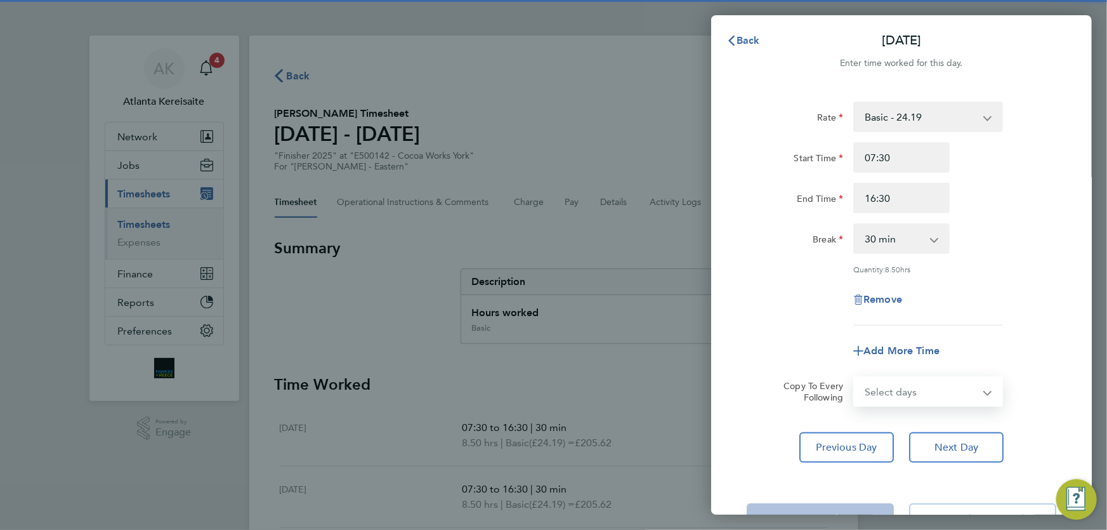
click at [935, 395] on select "Select days Friday" at bounding box center [920, 391] width 133 height 28
select select "FRI"
click at [854, 377] on select "Select days Friday" at bounding box center [920, 391] width 133 height 28
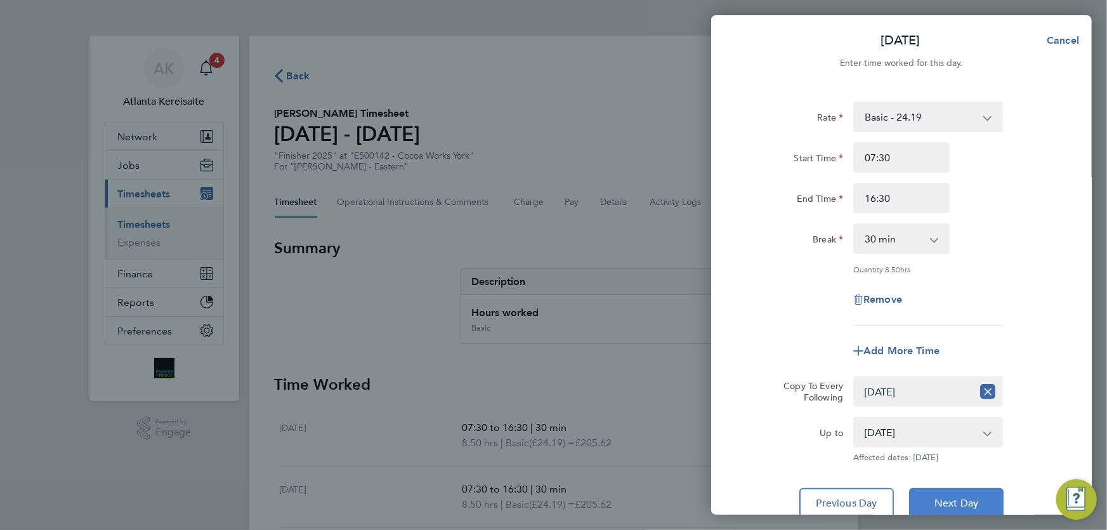
click at [980, 496] on button "Next Day" at bounding box center [956, 503] width 94 height 30
select select "30"
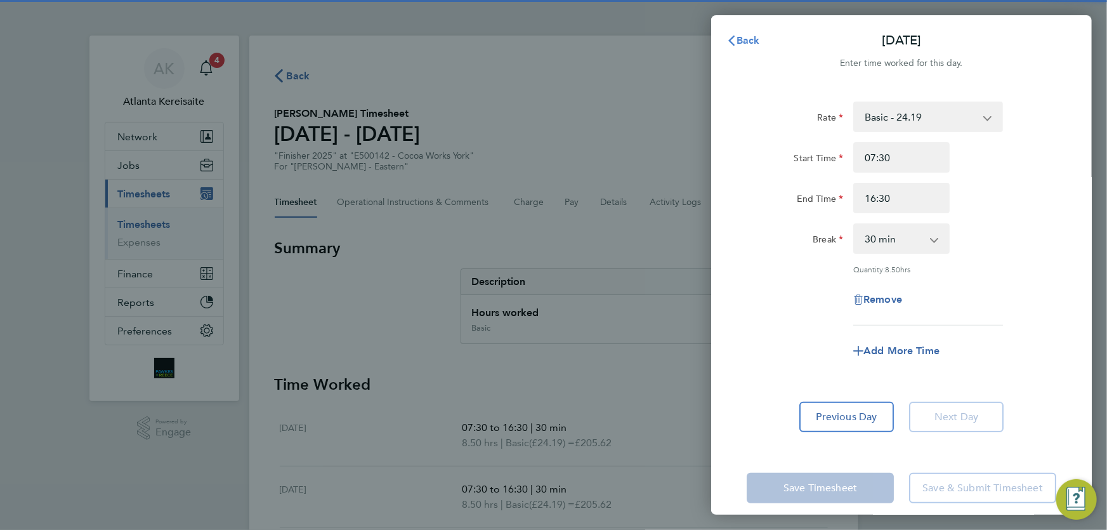
click at [746, 35] on span "Back" at bounding box center [747, 40] width 23 height 12
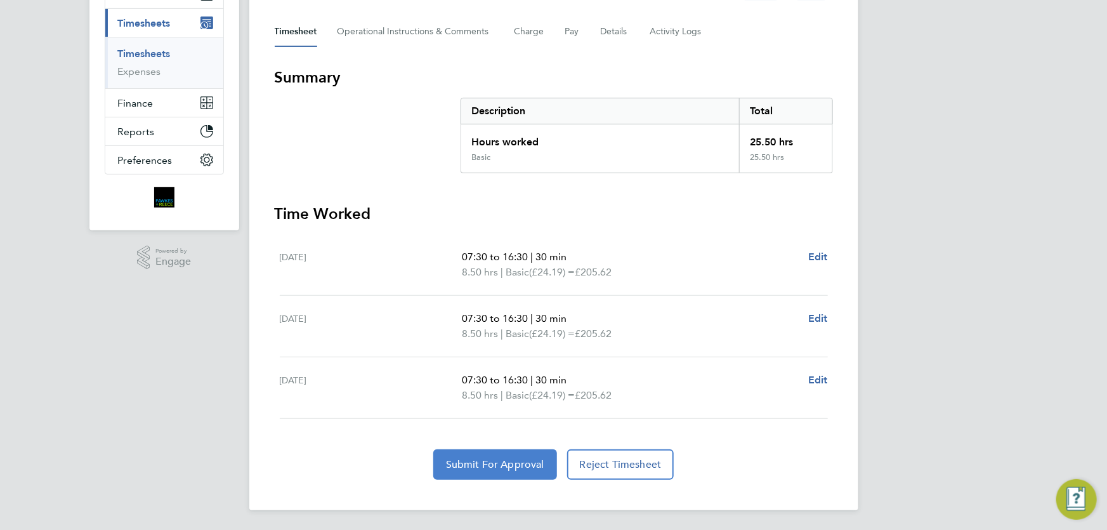
click at [517, 455] on button "Submit For Approval" at bounding box center [495, 464] width 124 height 30
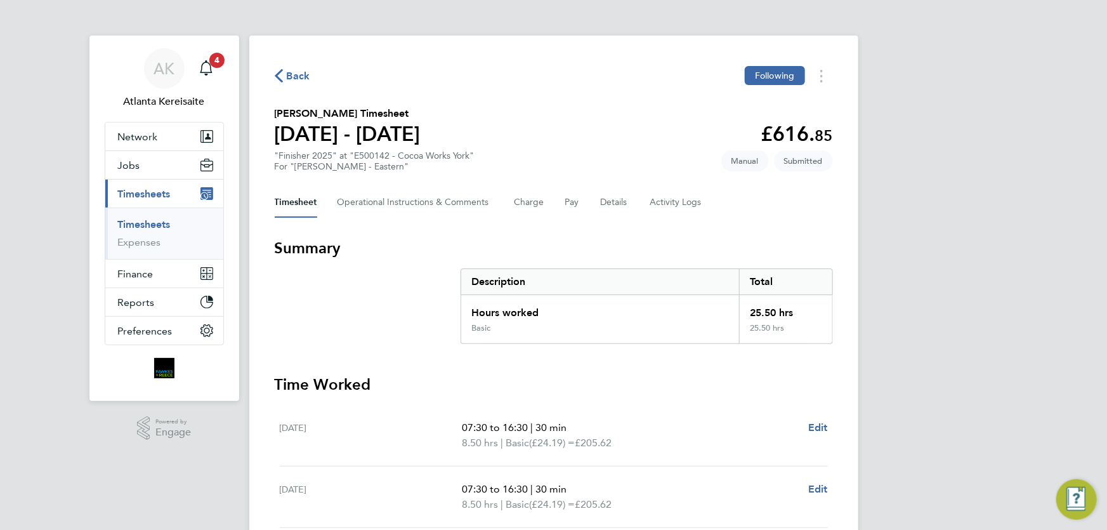
click at [297, 77] on span "Back" at bounding box center [298, 75] width 23 height 15
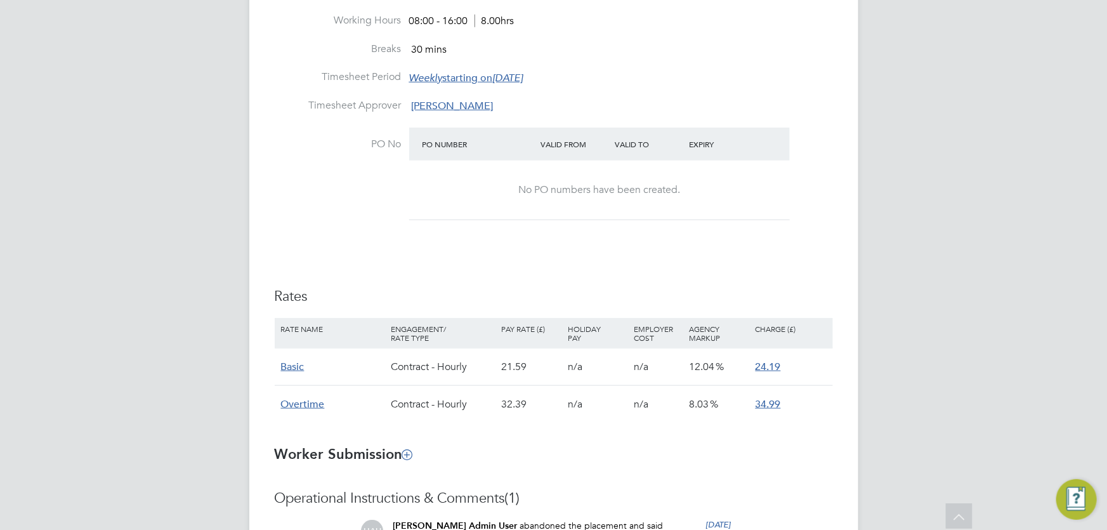
scroll to position [845, 0]
